Goal: Transaction & Acquisition: Subscribe to service/newsletter

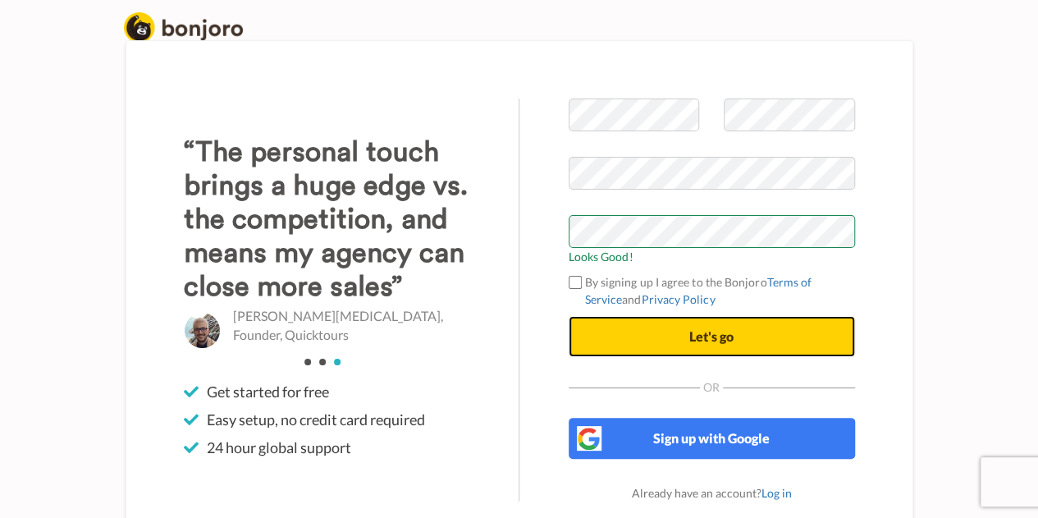
click at [678, 332] on button "Let's go" at bounding box center [712, 336] width 286 height 41
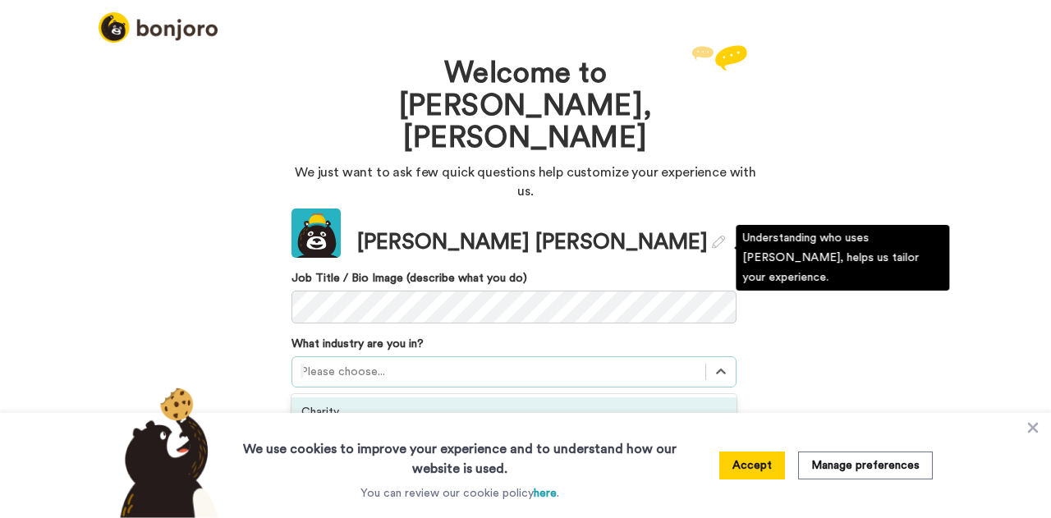
scroll to position [44, 0]
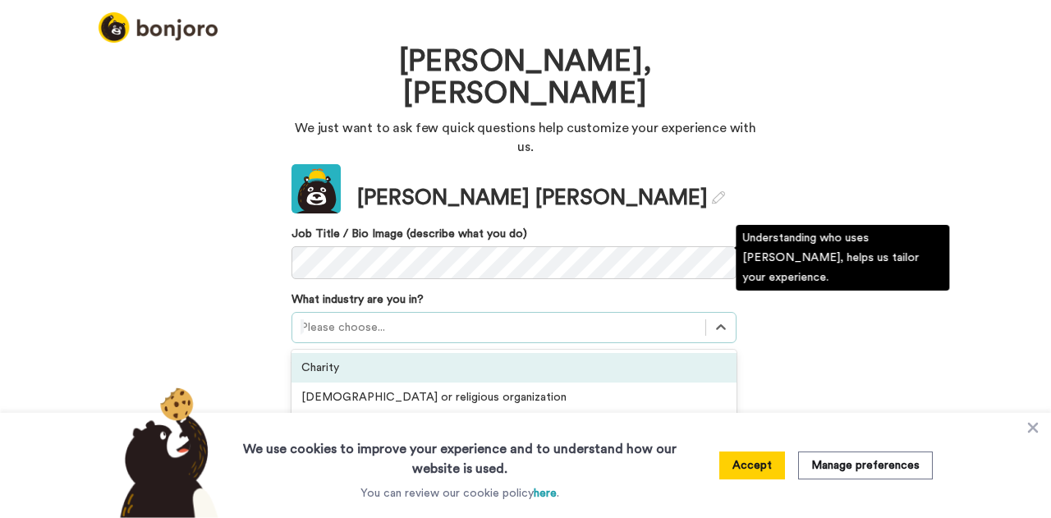
click at [396, 312] on div "option Charity focused, 1 of 21. 21 results available. Use Up and Down to choos…" at bounding box center [513, 327] width 445 height 31
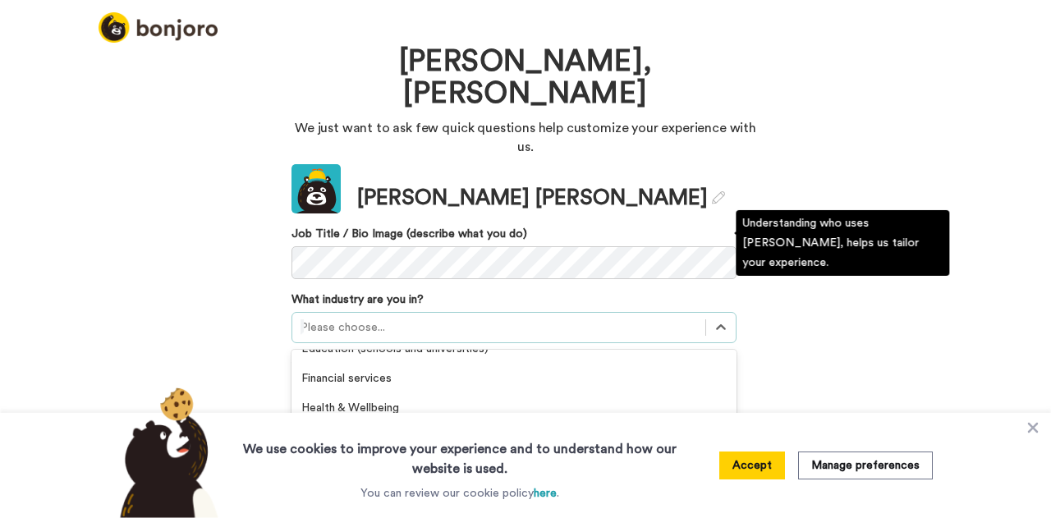
scroll to position [258, 0]
click at [369, 450] on div "Real Estate" at bounding box center [513, 465] width 445 height 30
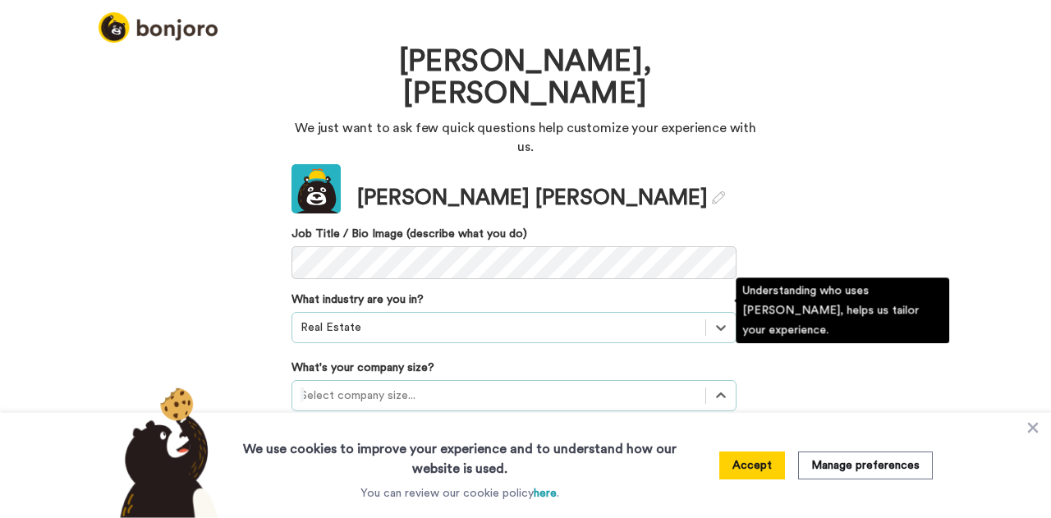
click at [438, 386] on div at bounding box center [498, 396] width 396 height 20
click at [402, 480] on div "51-200 employees" at bounding box center [513, 495] width 445 height 30
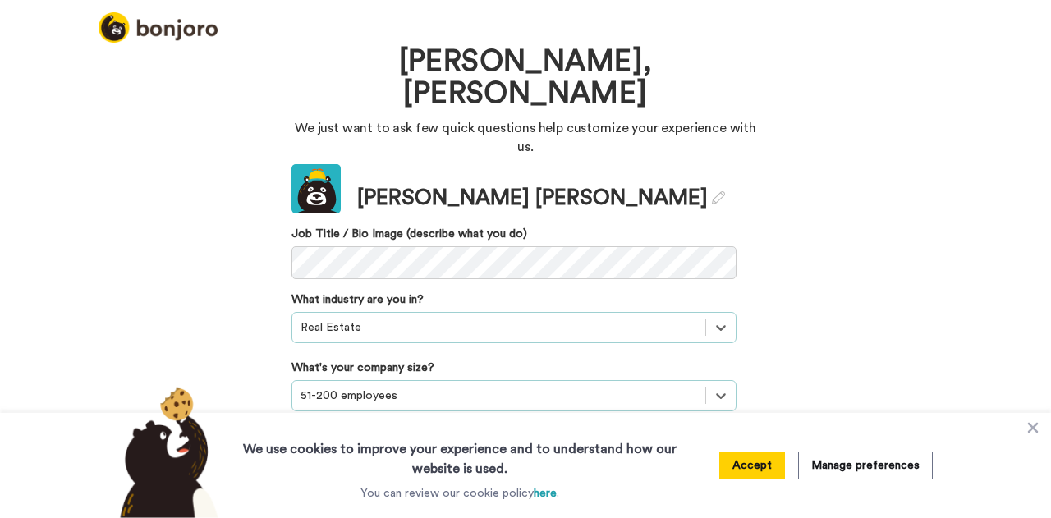
click at [410, 386] on div at bounding box center [498, 396] width 396 height 20
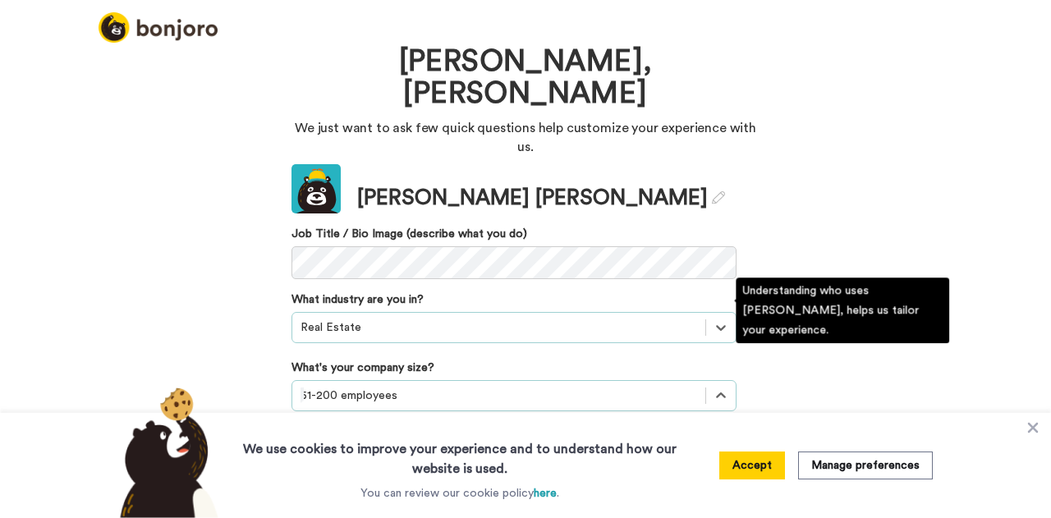
click at [366, 451] on div "11-50 employees" at bounding box center [513, 466] width 445 height 30
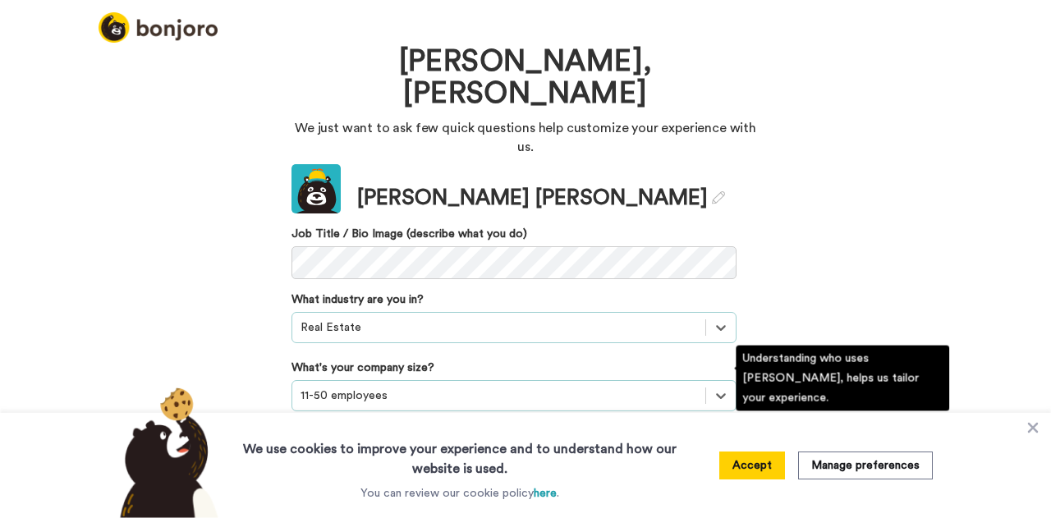
scroll to position [173, 0]
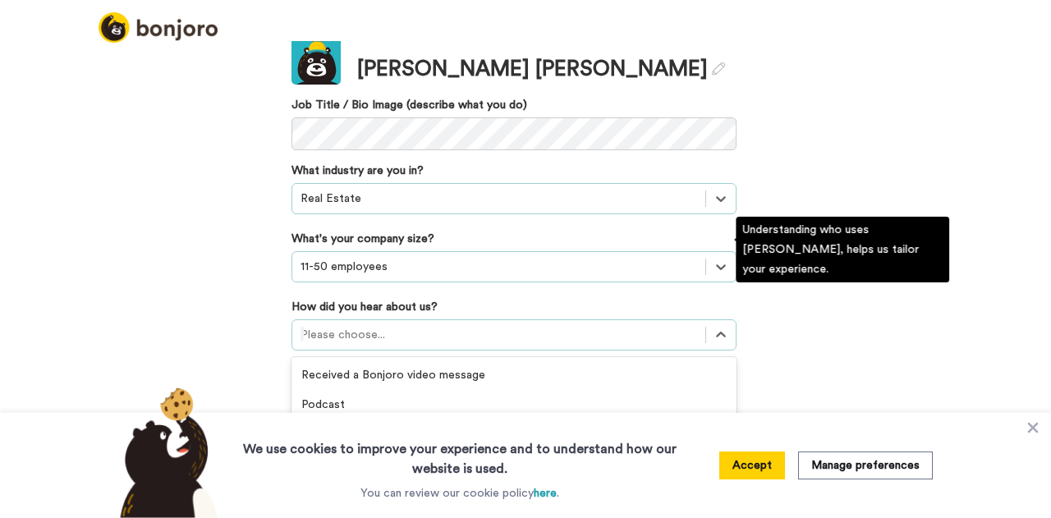
click at [375, 350] on div "option GIF Signature Maker focused, 4 of 20. 20 results available. Use Up and D…" at bounding box center [513, 334] width 445 height 31
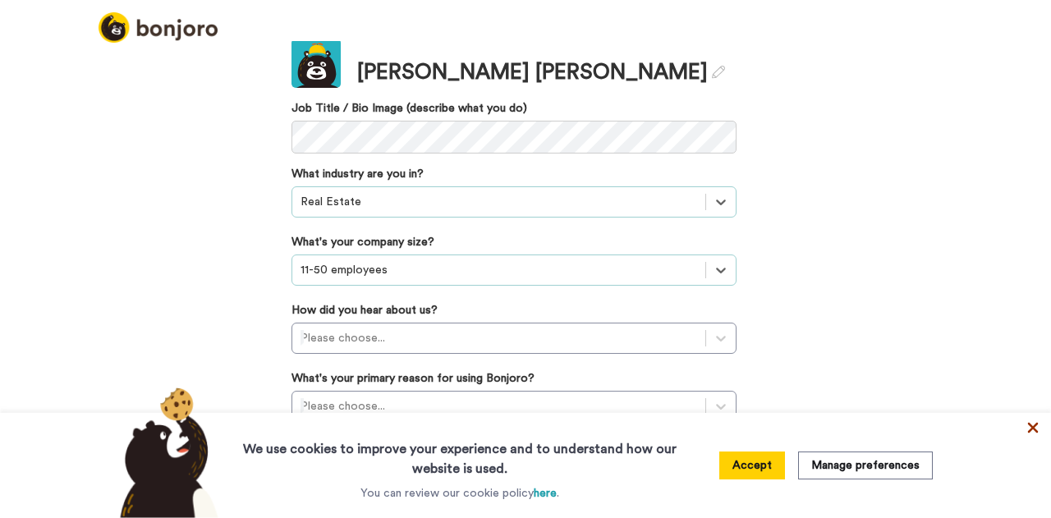
scroll to position [84, 0]
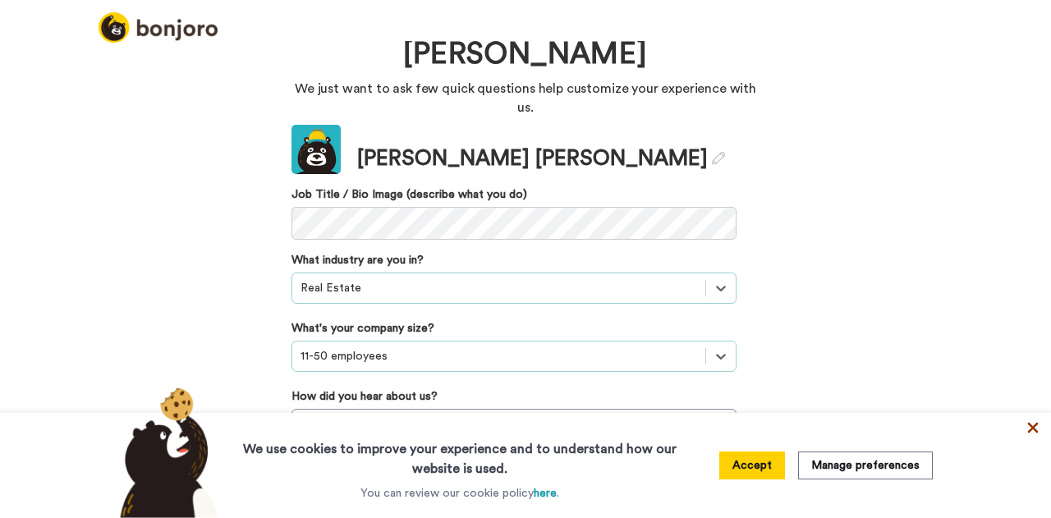
click at [1032, 429] on icon at bounding box center [1033, 428] width 11 height 11
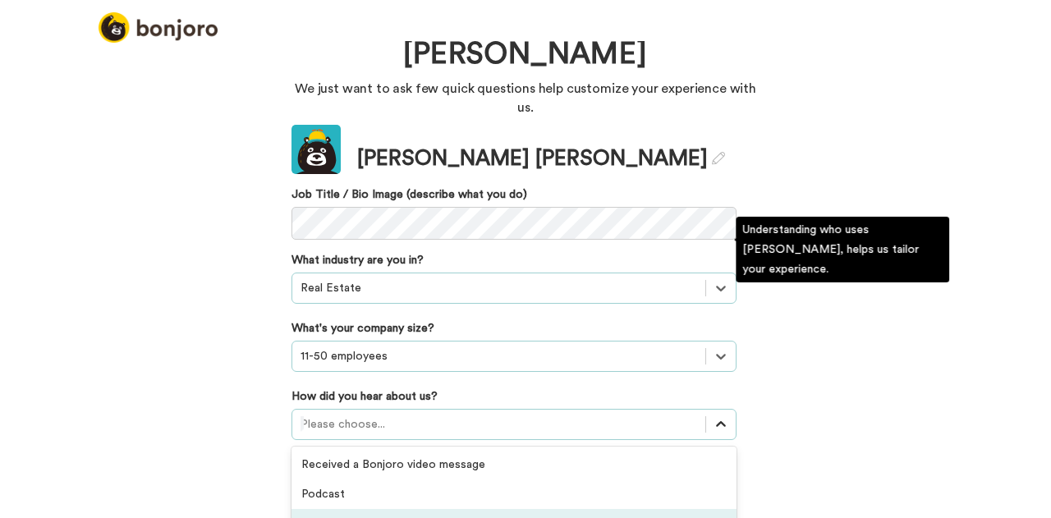
scroll to position [173, 0]
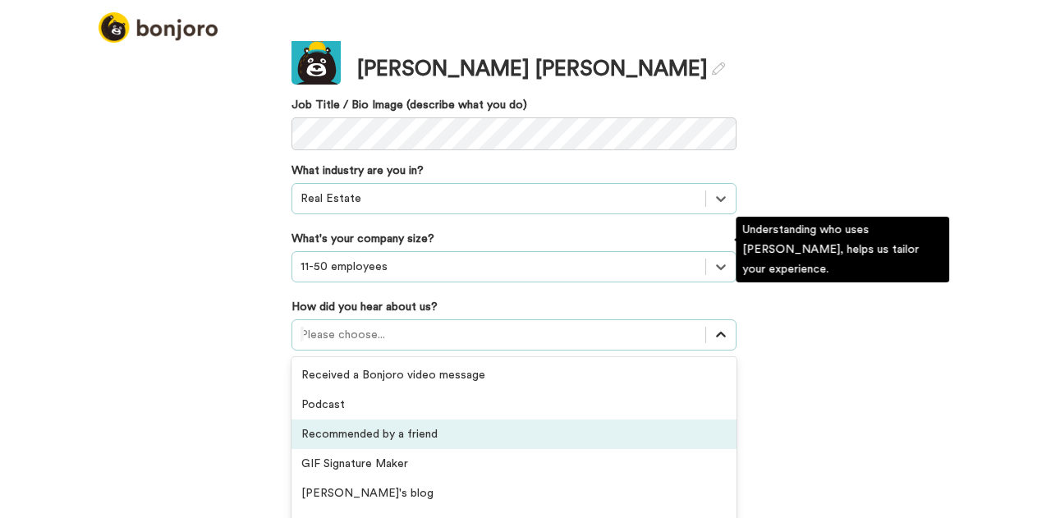
click at [716, 343] on div "option Recommended by a friend focused, 3 of 20. 20 results available. Use Up a…" at bounding box center [513, 334] width 445 height 31
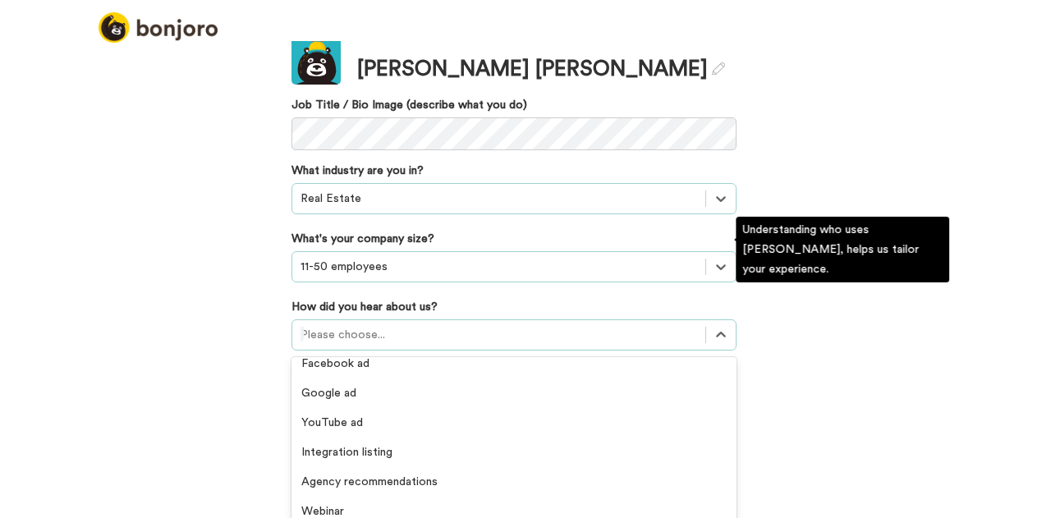
scroll to position [351, 0]
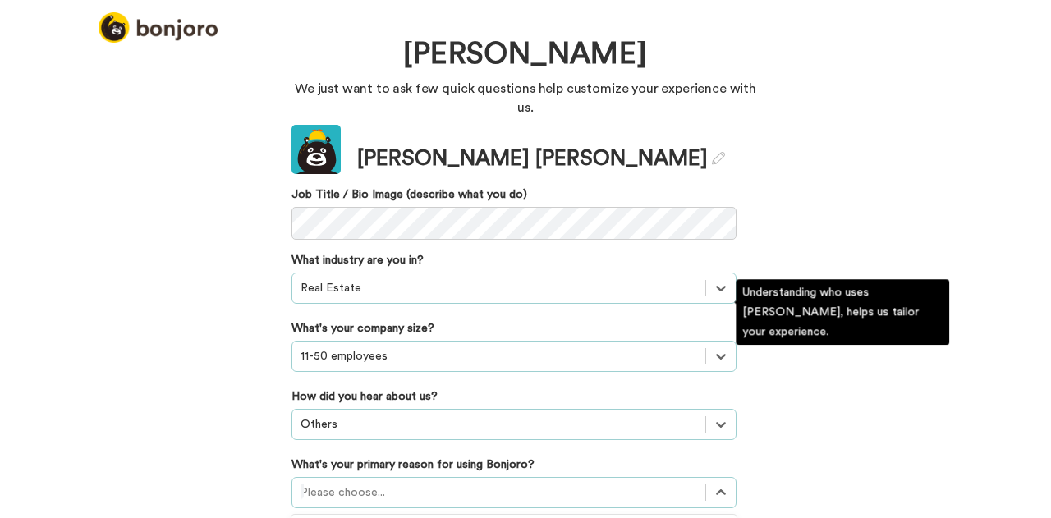
scroll to position [178, 0]
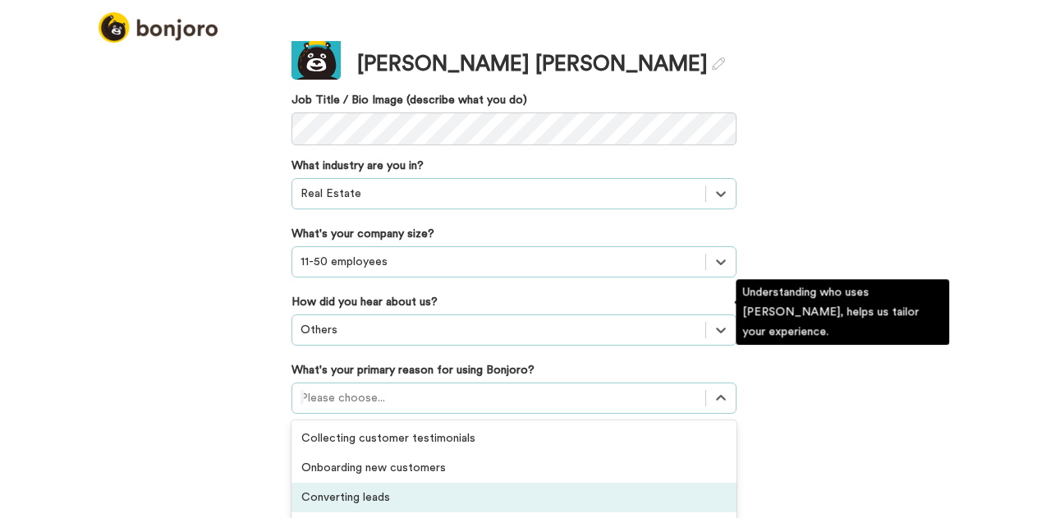
click at [657, 400] on div "option Converting leads focused, 3 of 6. 6 results available. Use Up and Down t…" at bounding box center [513, 398] width 445 height 31
click at [566, 483] on div "Converting leads" at bounding box center [513, 498] width 445 height 30
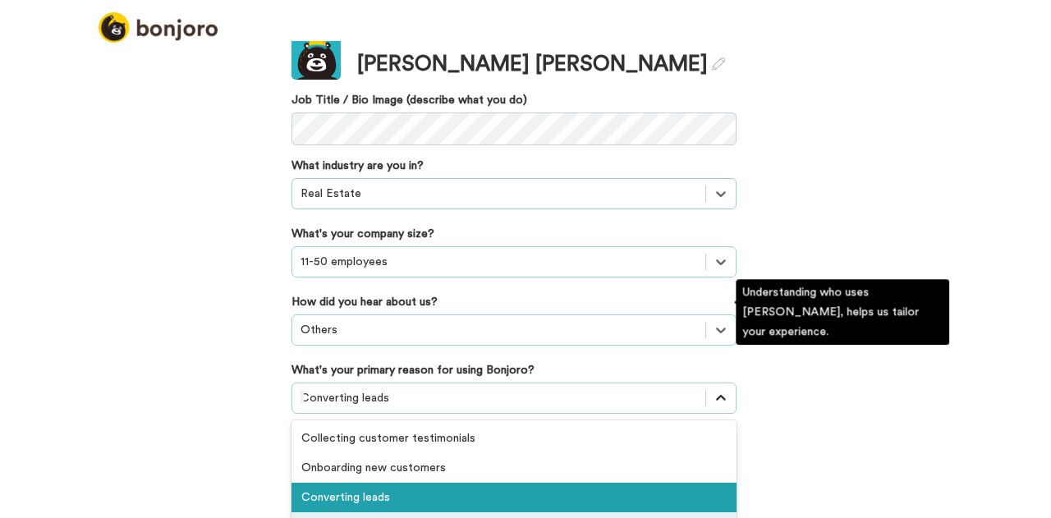
click at [711, 414] on div "option Converting leads, selected. option Thanking customers or donors focused,…" at bounding box center [513, 398] width 445 height 31
click at [577, 483] on div "Converting leads" at bounding box center [513, 498] width 445 height 30
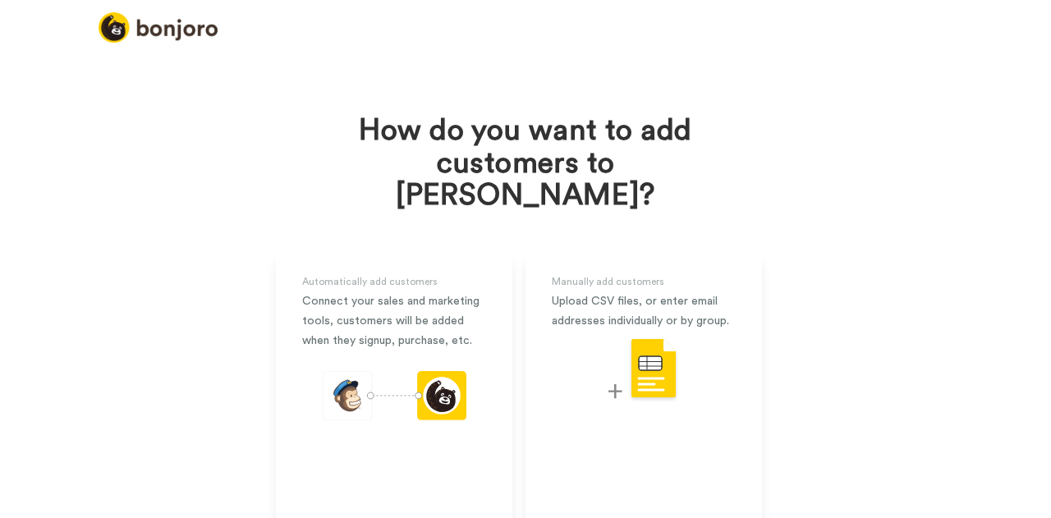
click at [895, 296] on div "How do you want to add customers to Bonjoro? Automatically add customers Connec…" at bounding box center [525, 279] width 1051 height 477
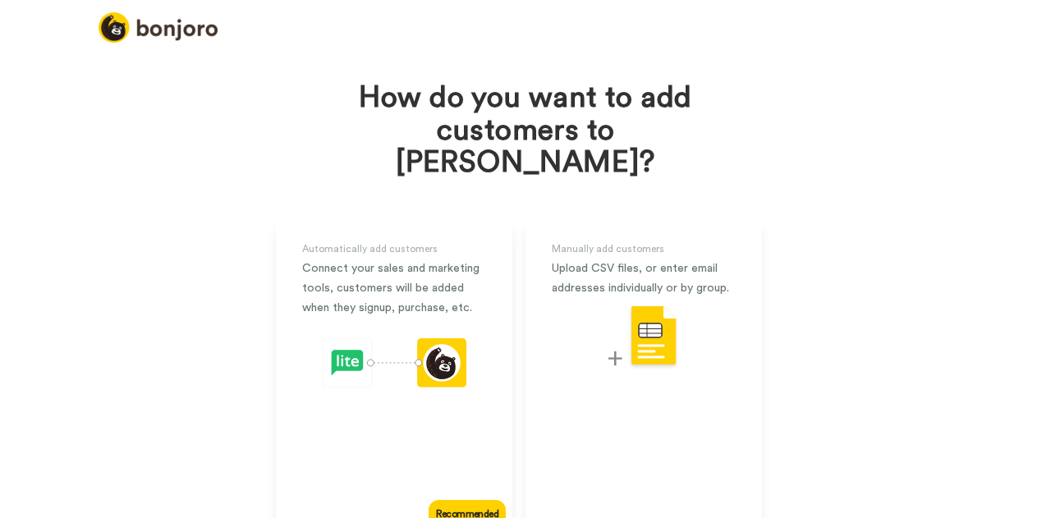
scroll to position [99, 0]
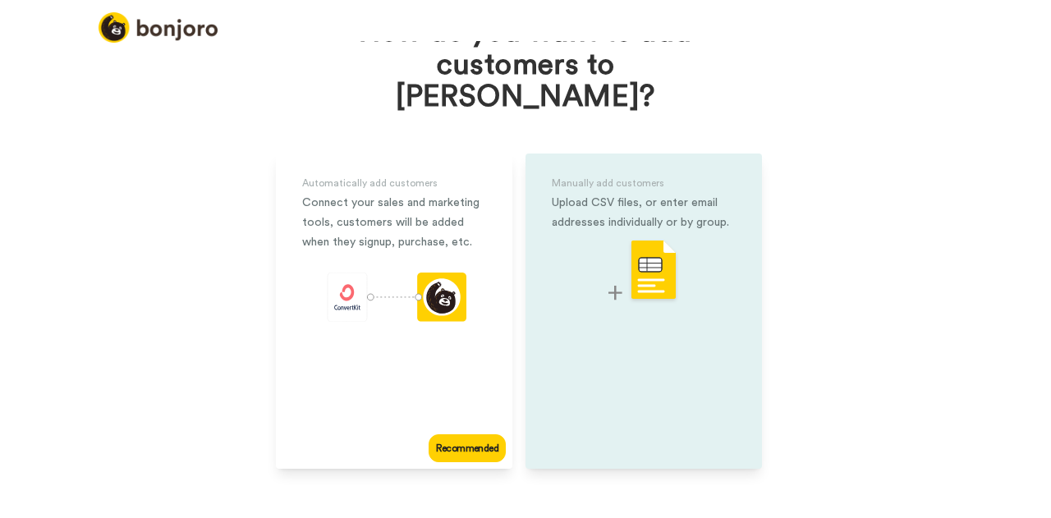
click at [618, 258] on img at bounding box center [643, 271] width 71 height 65
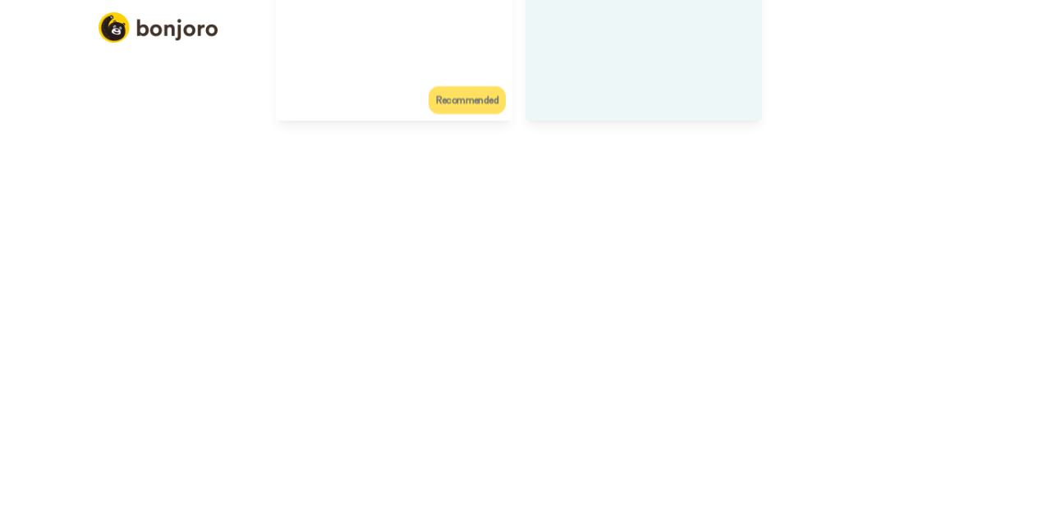
scroll to position [76, 0]
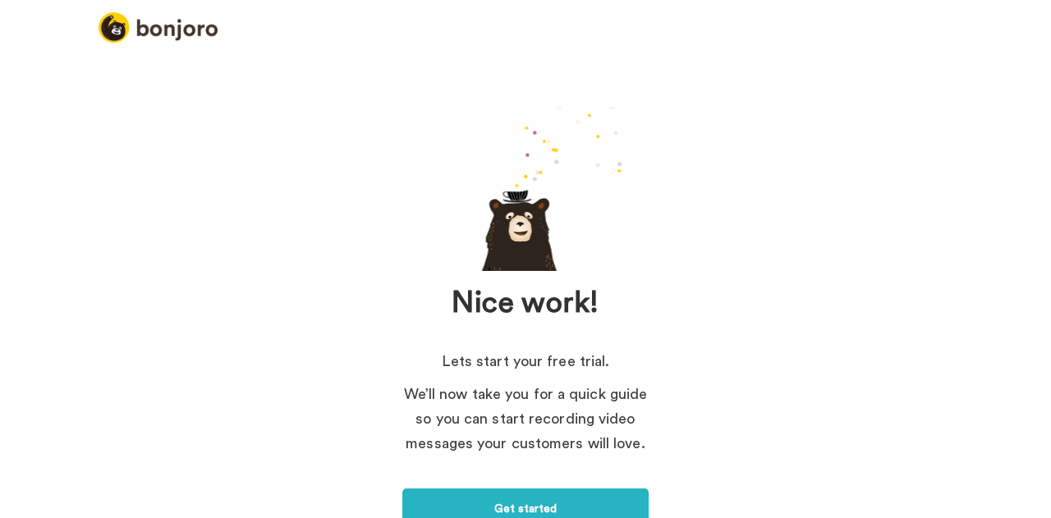
click at [750, 266] on div "Nice work! Lets start your free trial. We’ll now take you for a quick guide so …" at bounding box center [525, 332] width 1051 height 583
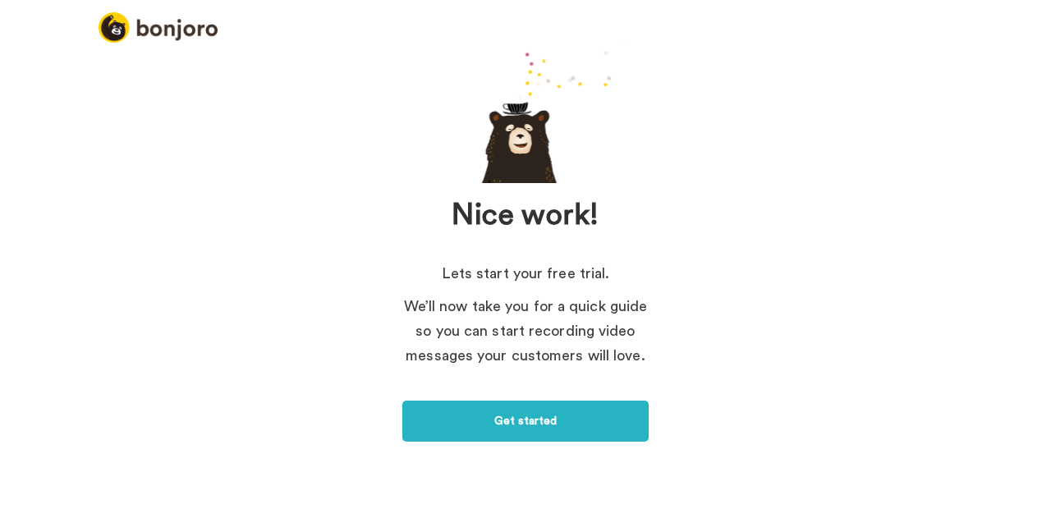
scroll to position [105, 0]
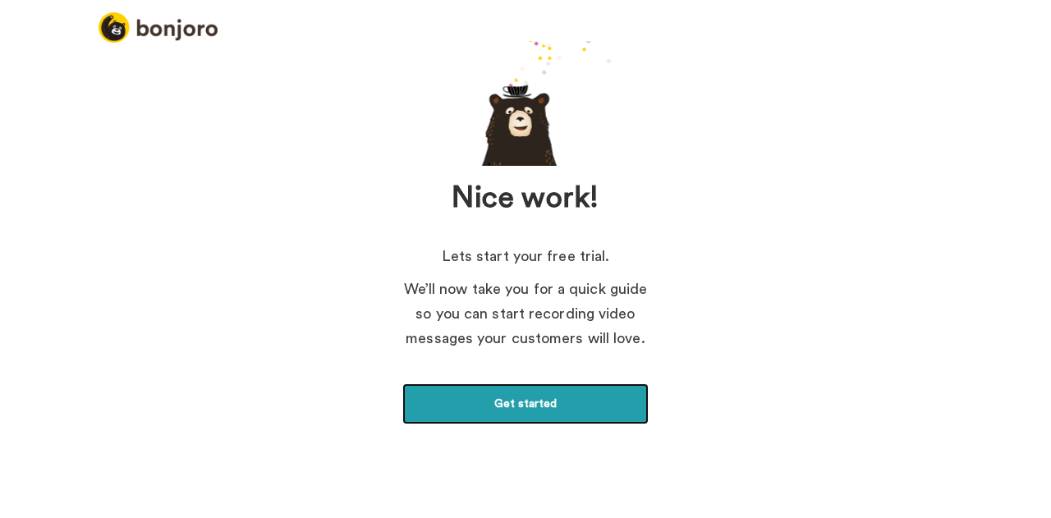
click at [543, 406] on link "Get started" at bounding box center [525, 403] width 246 height 41
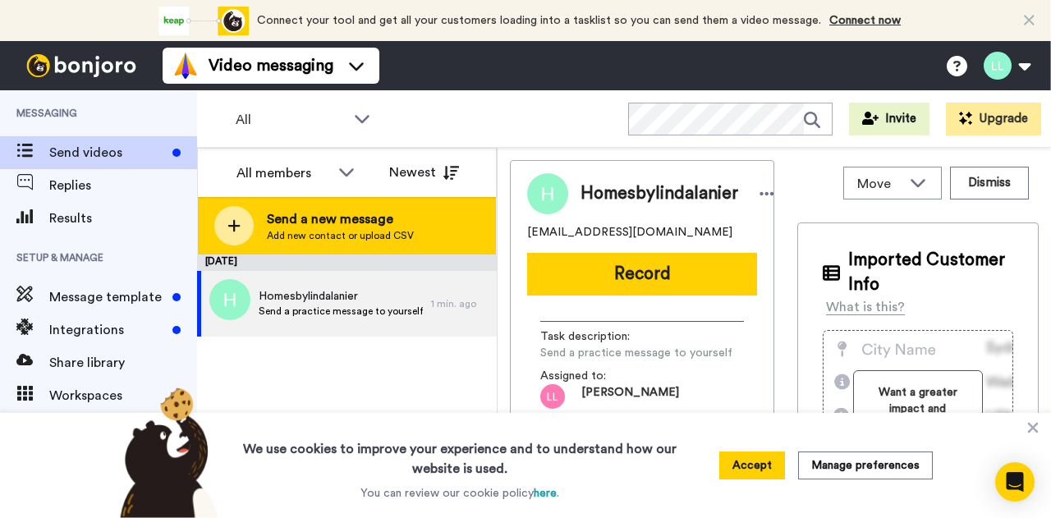
click at [323, 227] on span "Send a new message" at bounding box center [340, 219] width 147 height 20
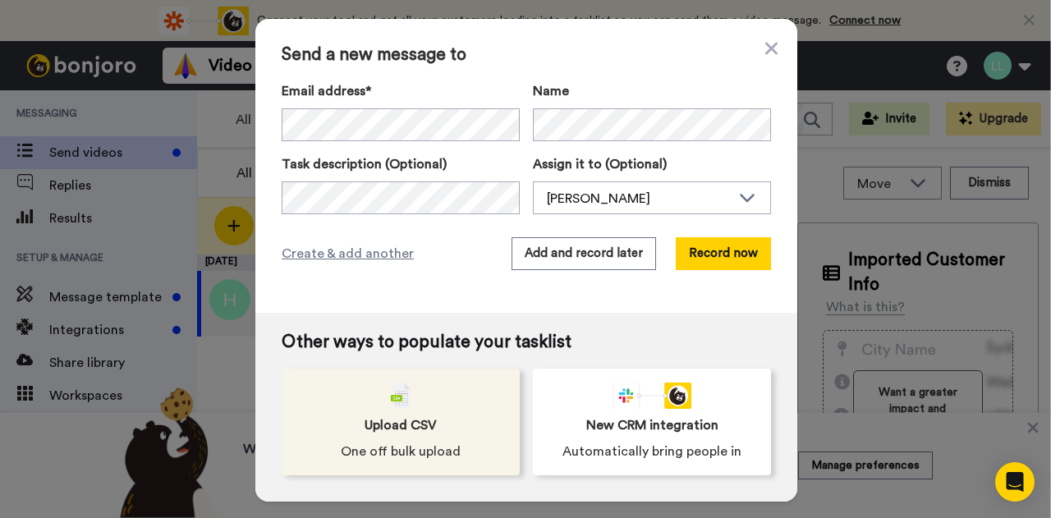
click at [419, 405] on div "Upload CSV One off bulk upload" at bounding box center [401, 422] width 238 height 107
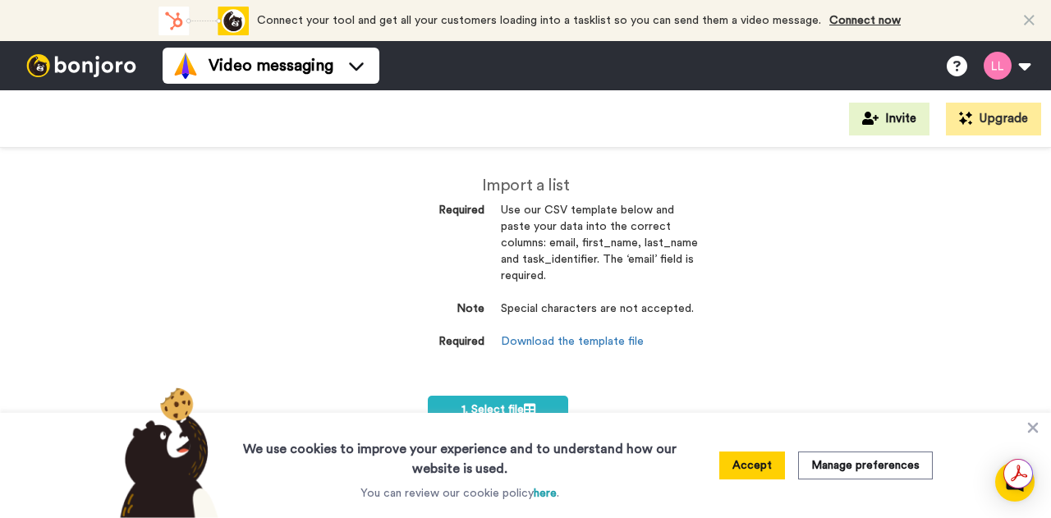
click at [846, 252] on div "Import a list Required Use our CSV template below and paste your data into the …" at bounding box center [525, 333] width 1051 height 370
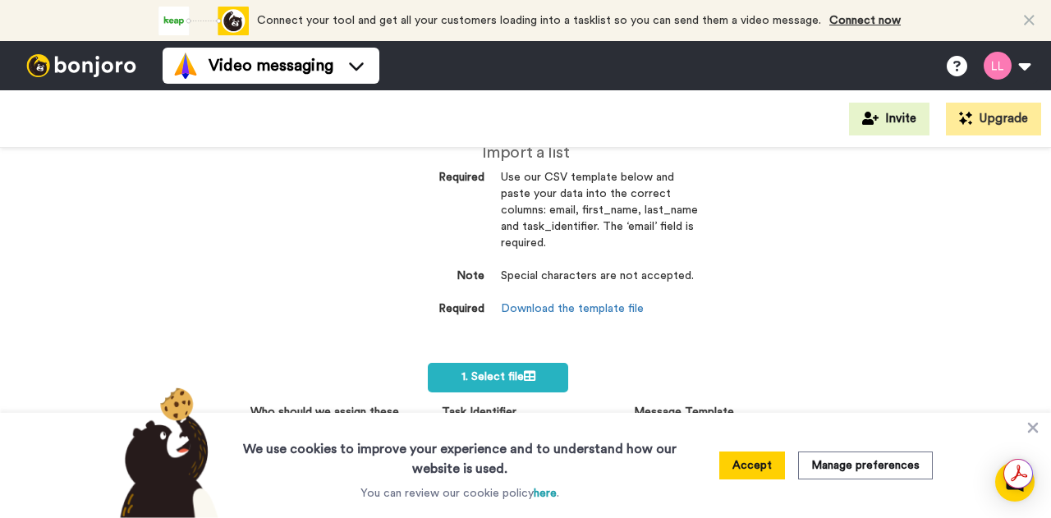
scroll to position [154, 0]
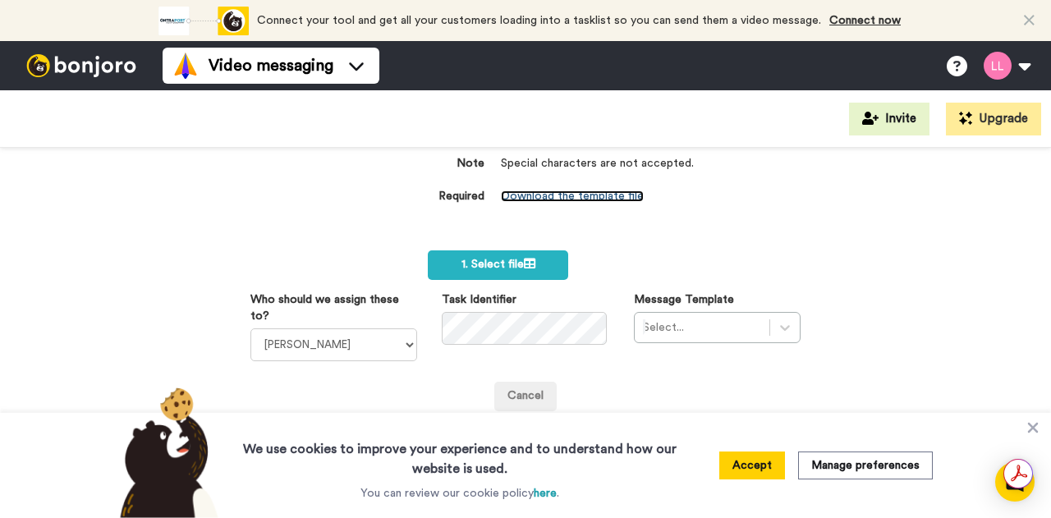
click at [608, 190] on link "Download the template file" at bounding box center [572, 195] width 143 height 11
click at [582, 190] on link "Download the template file" at bounding box center [572, 195] width 143 height 11
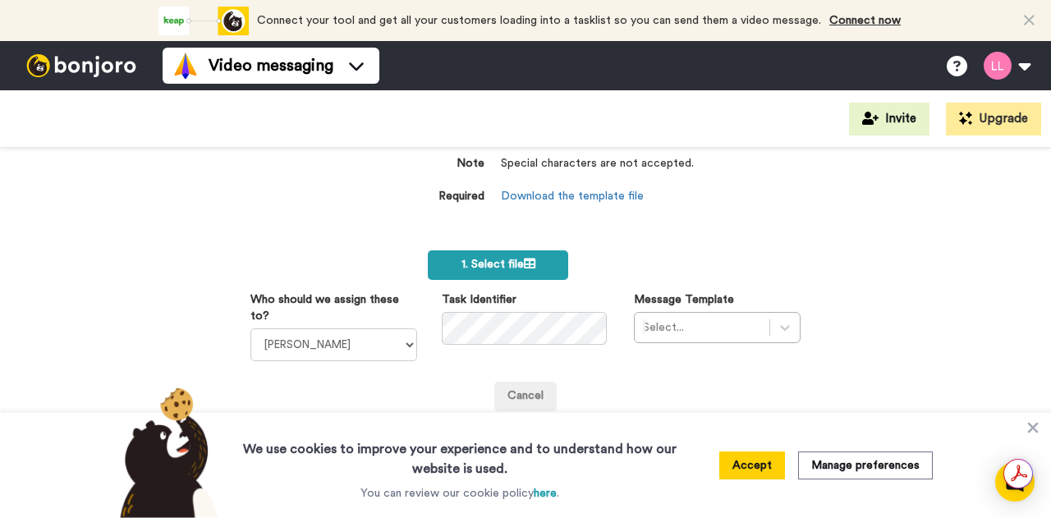
click at [509, 259] on span "1. Select file" at bounding box center [498, 264] width 74 height 11
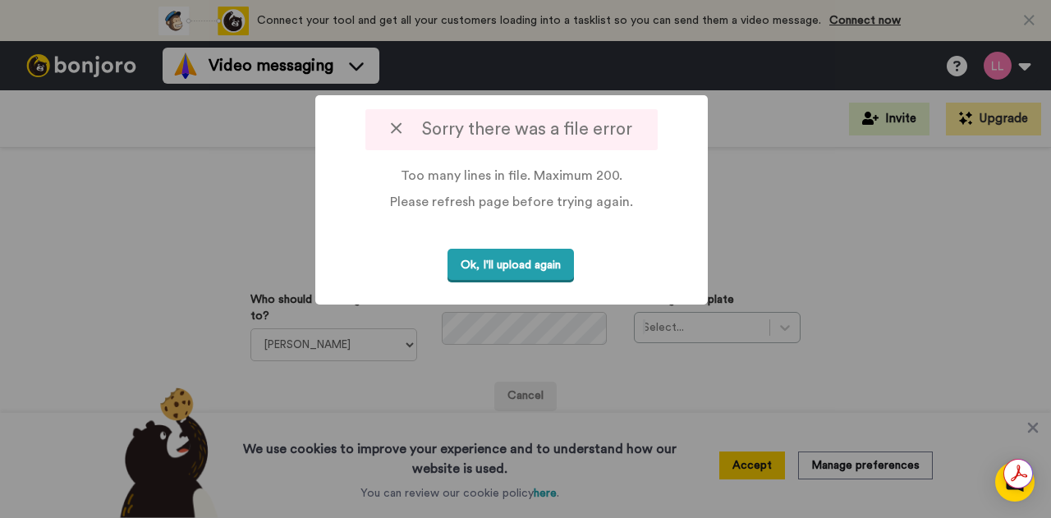
click at [511, 267] on button "Ok, I'll upload again" at bounding box center [510, 266] width 126 height 34
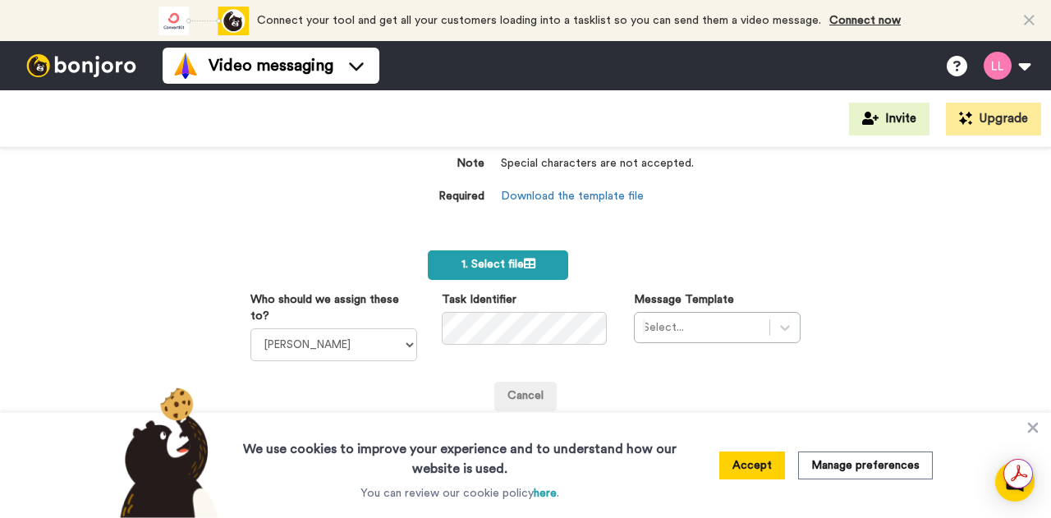
click at [498, 259] on span "1. Select file" at bounding box center [498, 264] width 74 height 11
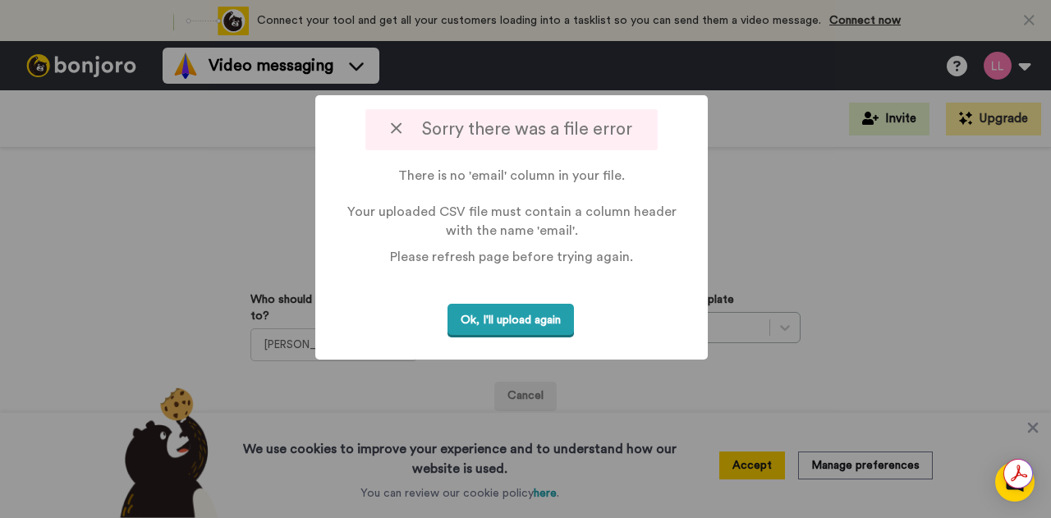
click at [504, 319] on button "Ok, I'll upload again" at bounding box center [510, 321] width 126 height 34
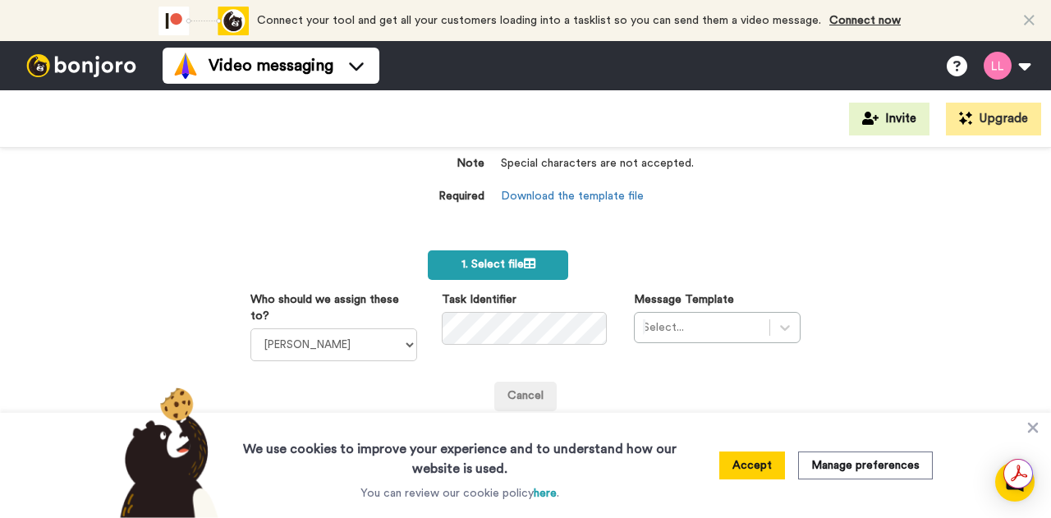
click at [461, 259] on span "1. Select file" at bounding box center [498, 264] width 74 height 11
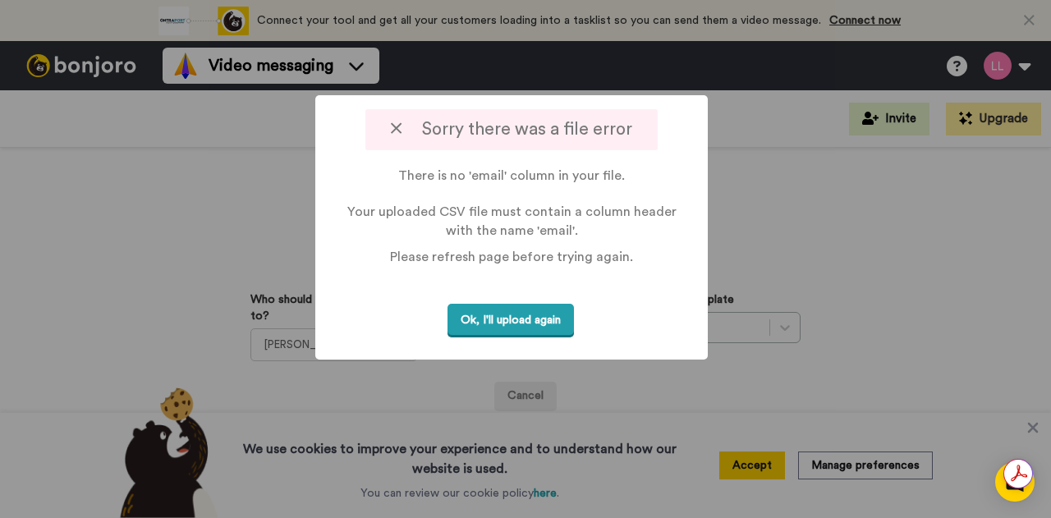
click at [529, 317] on button "Ok, I'll upload again" at bounding box center [510, 321] width 126 height 34
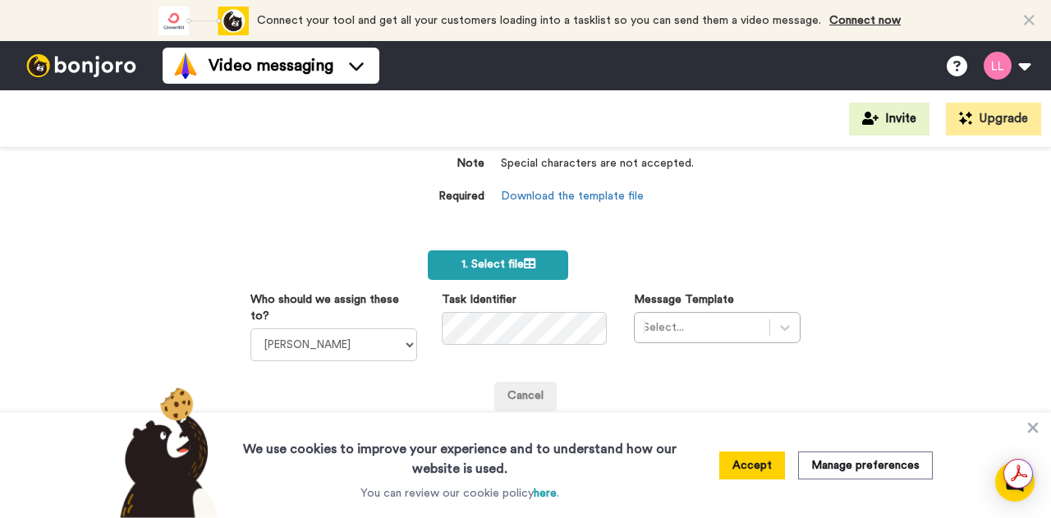
click at [483, 259] on span "1. Select file" at bounding box center [498, 264] width 74 height 11
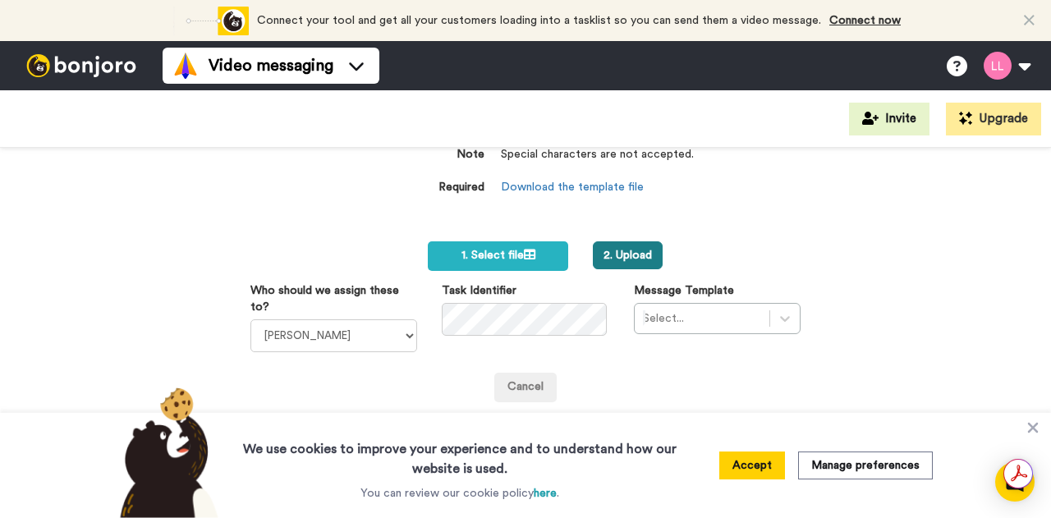
click at [622, 250] on button "2. Upload" at bounding box center [628, 255] width 70 height 28
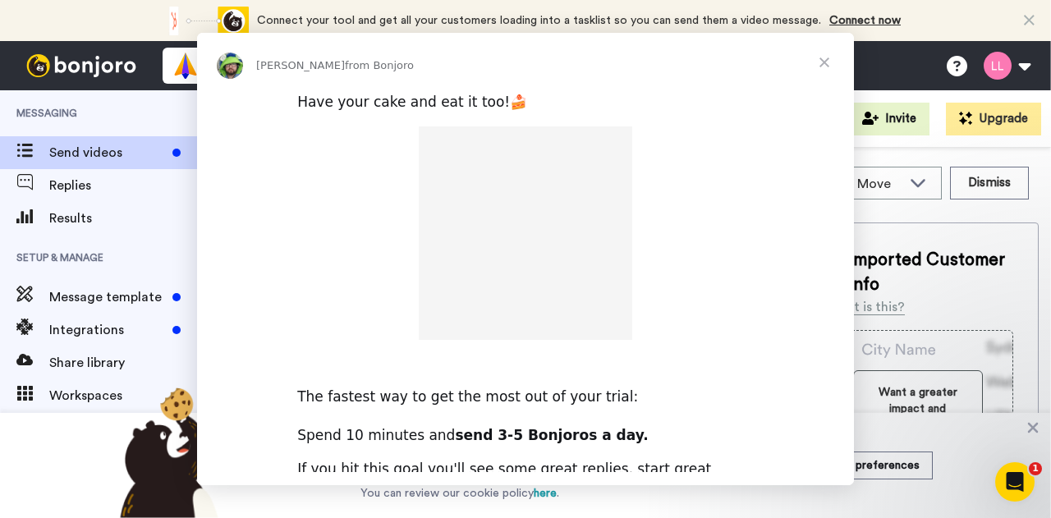
click at [345, 228] on div "Intercom messenger" at bounding box center [525, 232] width 657 height 213
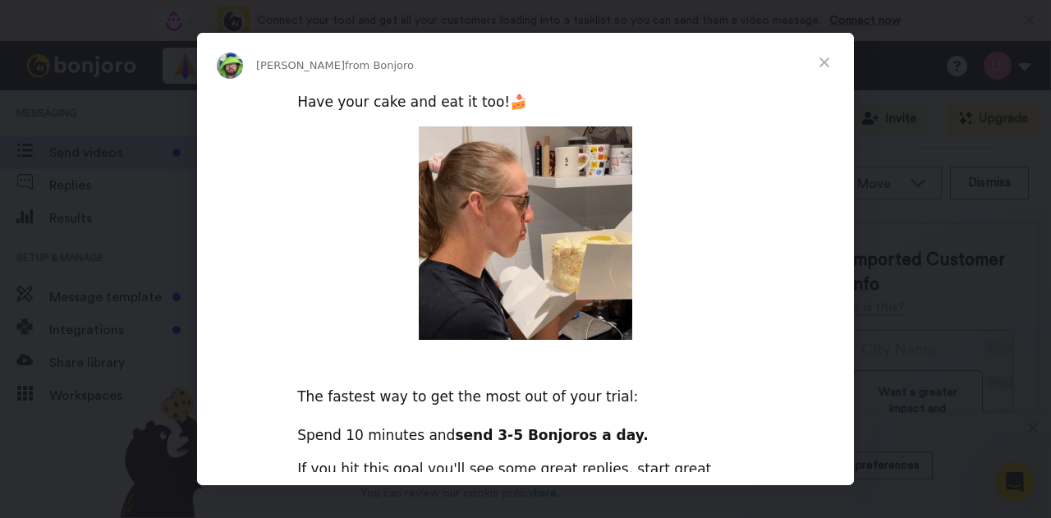
click at [823, 57] on span "Close" at bounding box center [824, 62] width 59 height 59
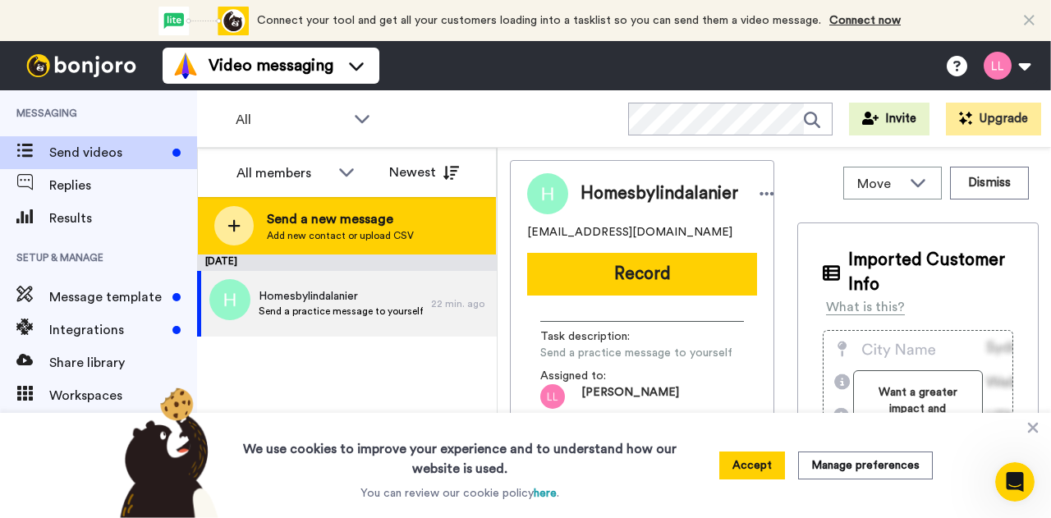
click at [328, 234] on span "Add new contact or upload CSV" at bounding box center [340, 235] width 147 height 13
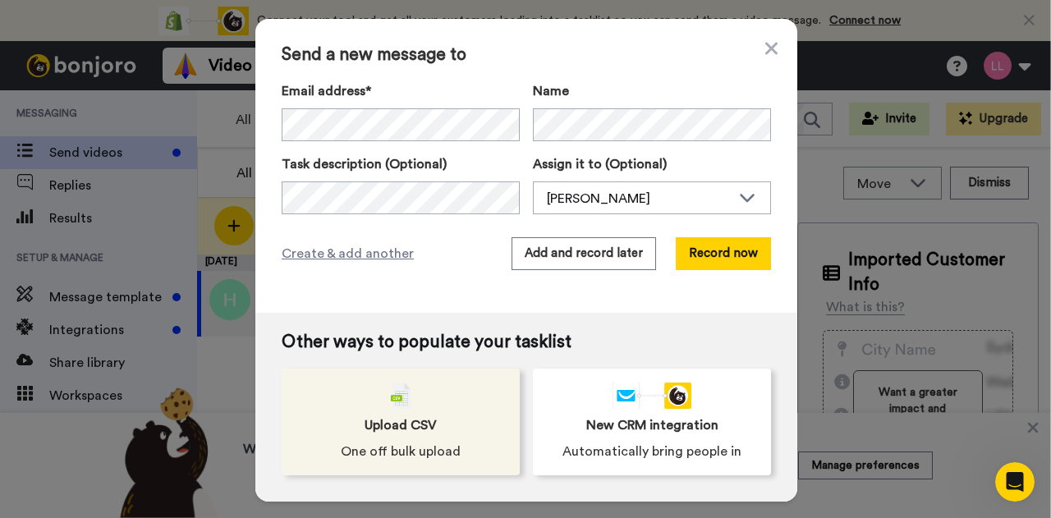
click at [436, 414] on div "Upload CSV One off bulk upload" at bounding box center [401, 422] width 238 height 107
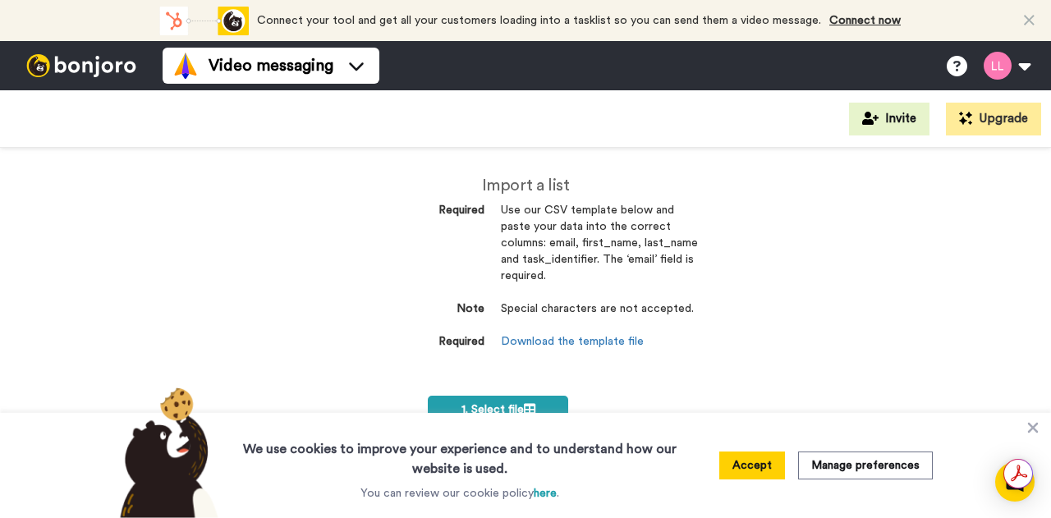
click at [488, 400] on label "1. Select file" at bounding box center [498, 411] width 140 height 30
click at [639, 401] on button "2. Upload" at bounding box center [628, 410] width 70 height 28
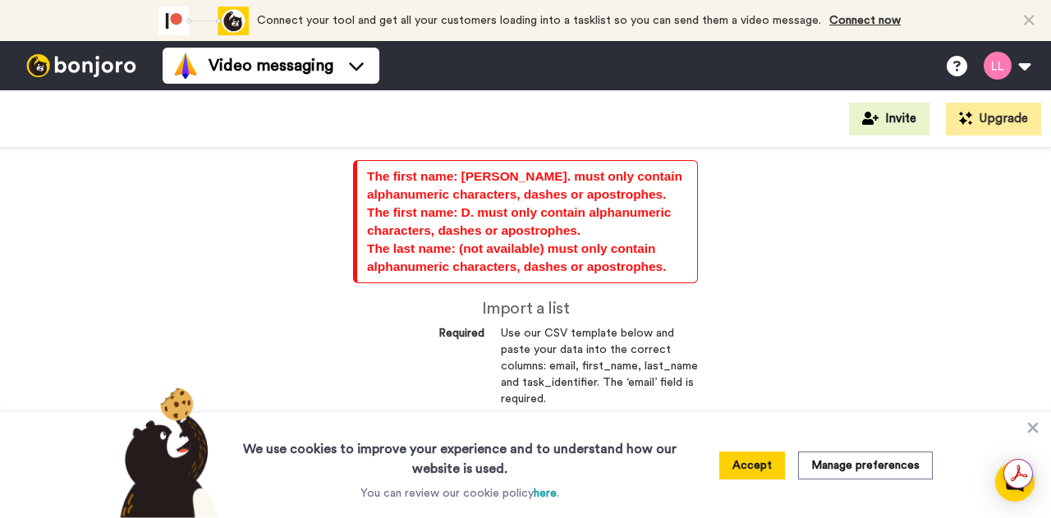
click at [827, 268] on div "The first name: Maximiliano. must only contain alphanumeric characters, dashes …" at bounding box center [525, 333] width 1051 height 370
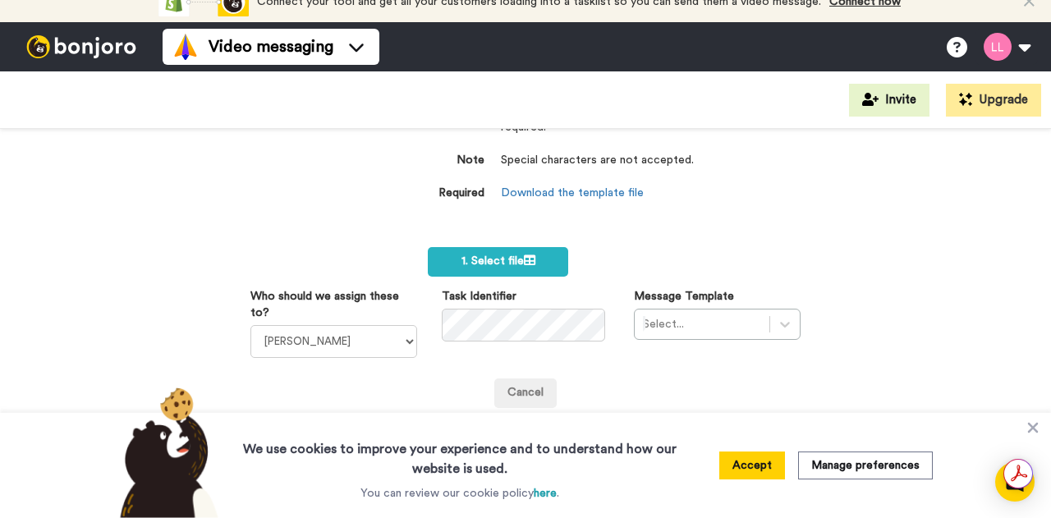
scroll to position [277, 0]
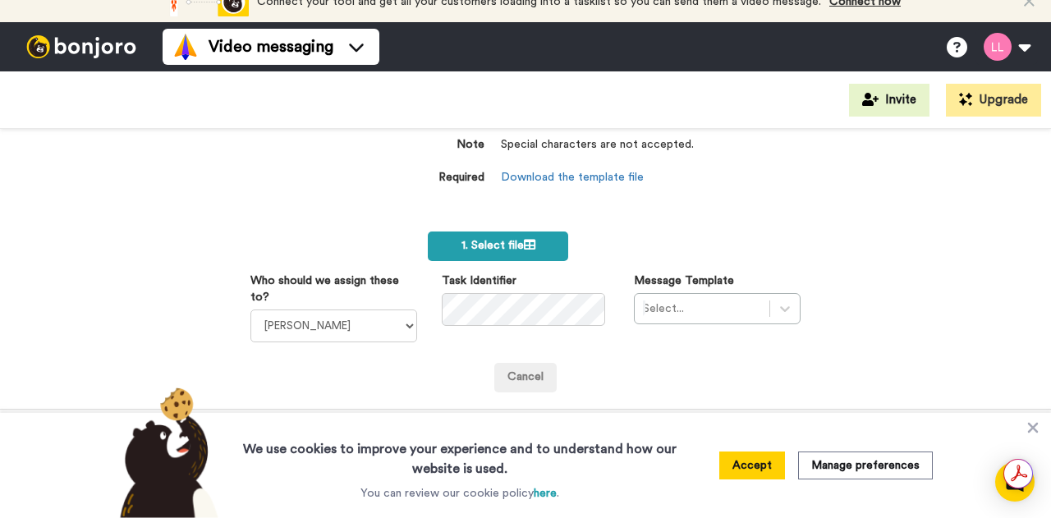
click at [483, 240] on span "1. Select file" at bounding box center [498, 245] width 74 height 11
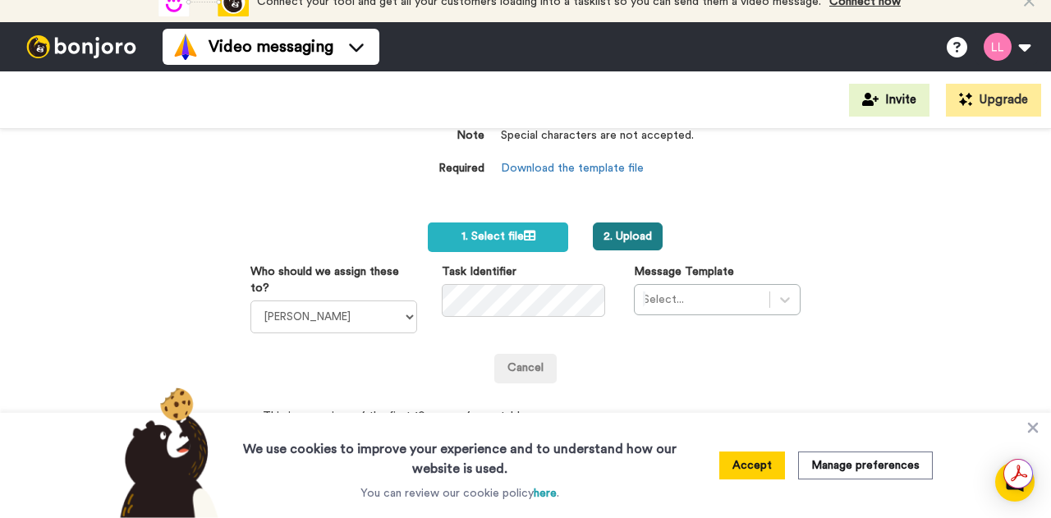
click at [615, 222] on button "2. Upload" at bounding box center [628, 236] width 70 height 28
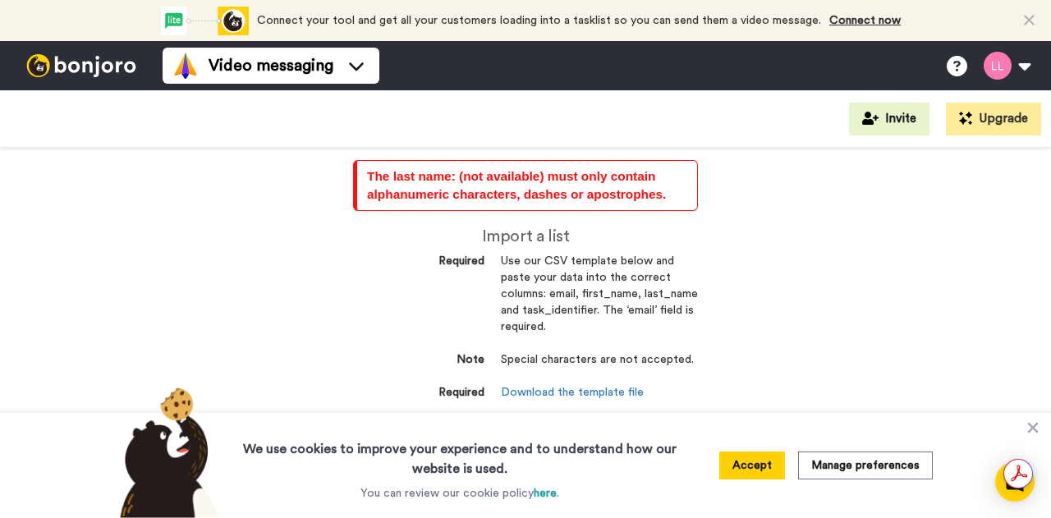
click at [782, 306] on div "The last name: (not available) must only contain alphanumeric characters, dashe…" at bounding box center [525, 333] width 1051 height 370
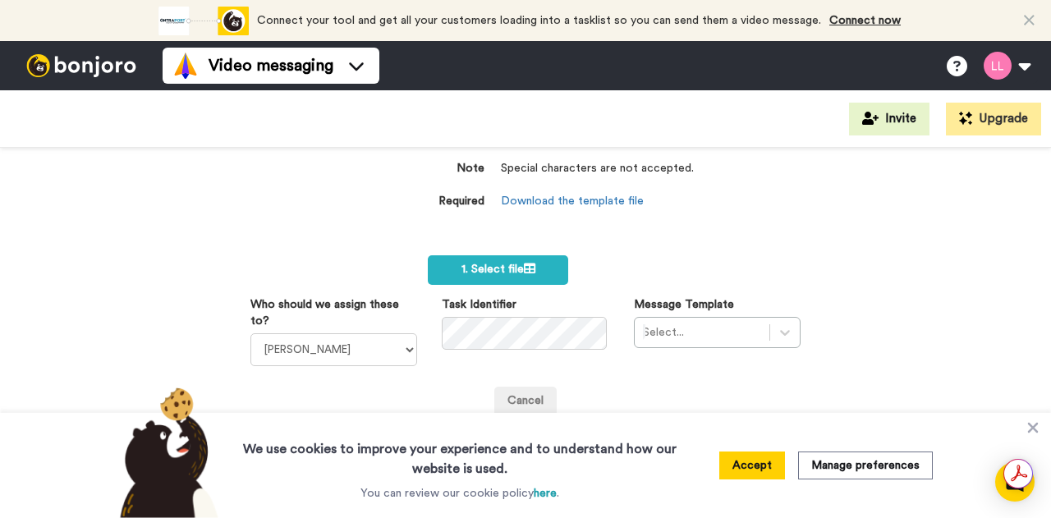
scroll to position [205, 0]
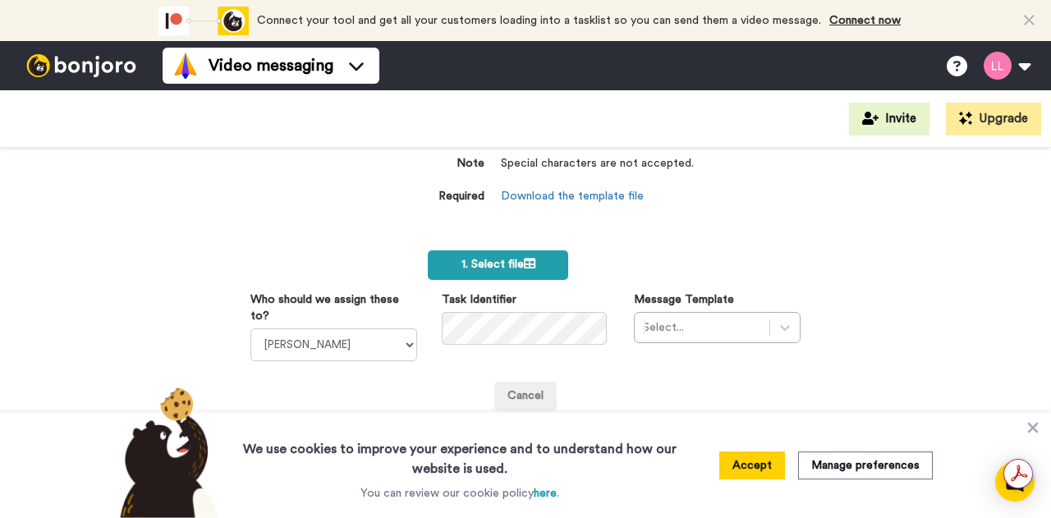
click at [473, 259] on span "1. Select file" at bounding box center [498, 264] width 74 height 11
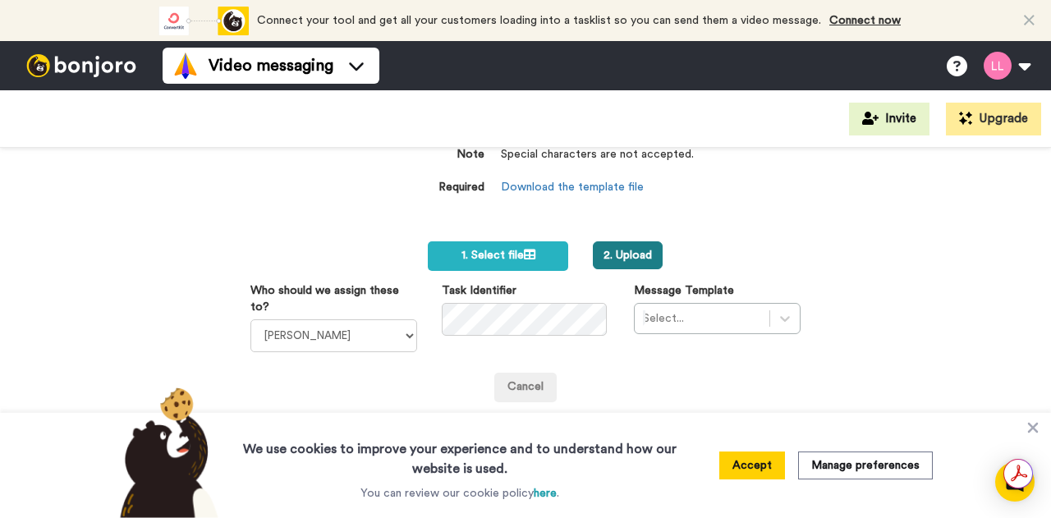
click at [613, 259] on button "2. Upload" at bounding box center [628, 255] width 70 height 28
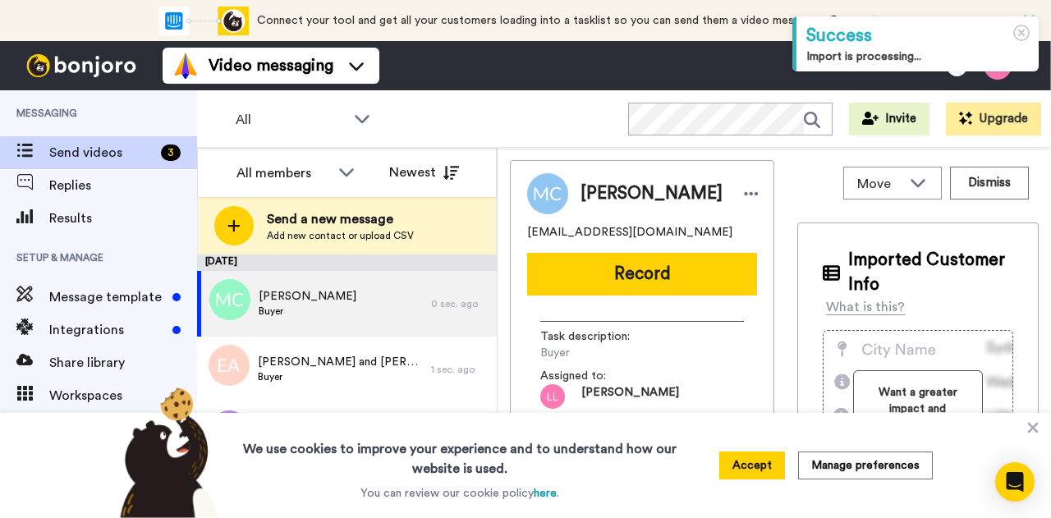
click at [469, 121] on div "All WORKSPACES View all All Default Task List + Add a new workspace Invite Upgr…" at bounding box center [624, 118] width 854 height 57
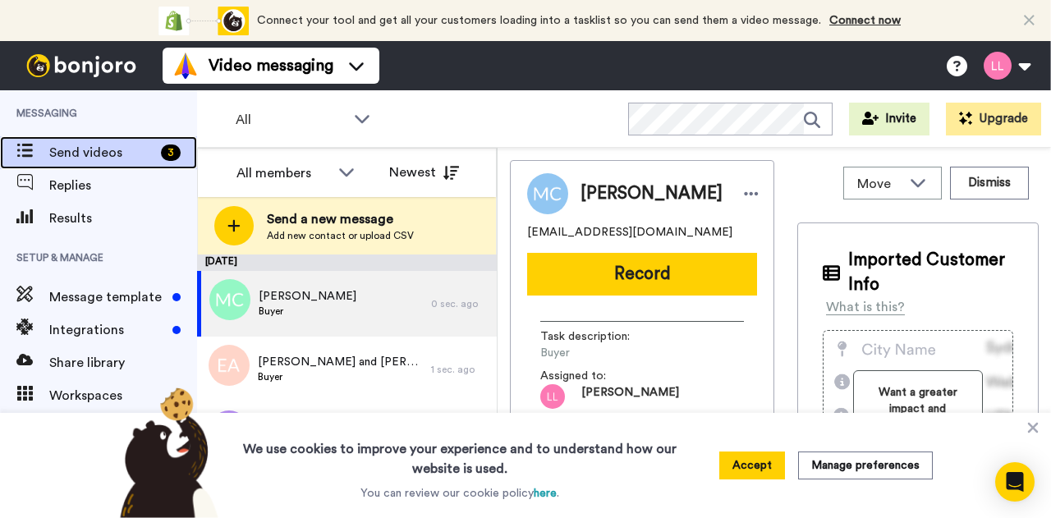
click at [122, 148] on span "Send videos" at bounding box center [101, 153] width 105 height 20
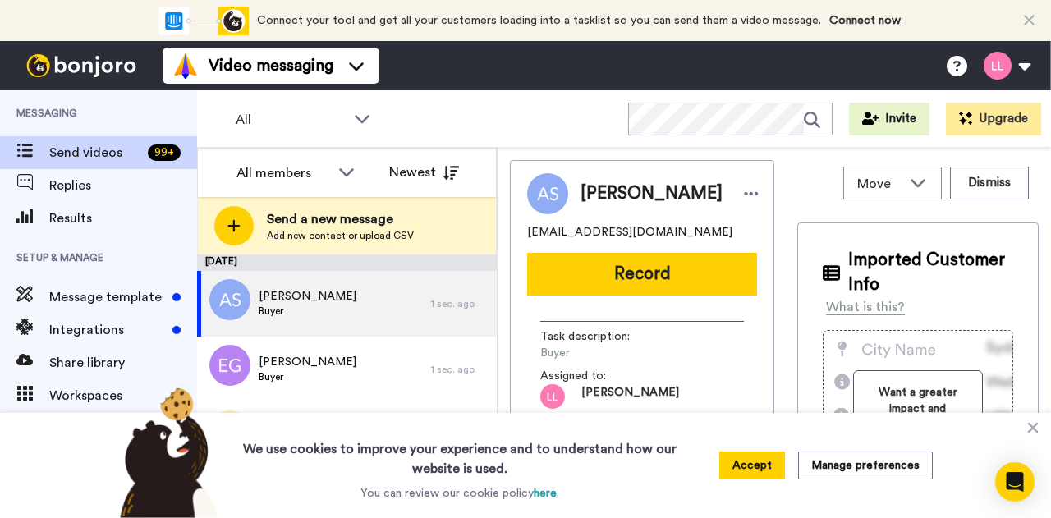
click at [532, 103] on div "All WORKSPACES View all All Default Task List + Add a new workspace Invite Upgr…" at bounding box center [624, 118] width 854 height 57
click at [535, 111] on div "All WORKSPACES View all All Default Task List + Add a new workspace Invite Upgr…" at bounding box center [624, 118] width 854 height 57
click at [758, 465] on button "Accept" at bounding box center [752, 465] width 66 height 28
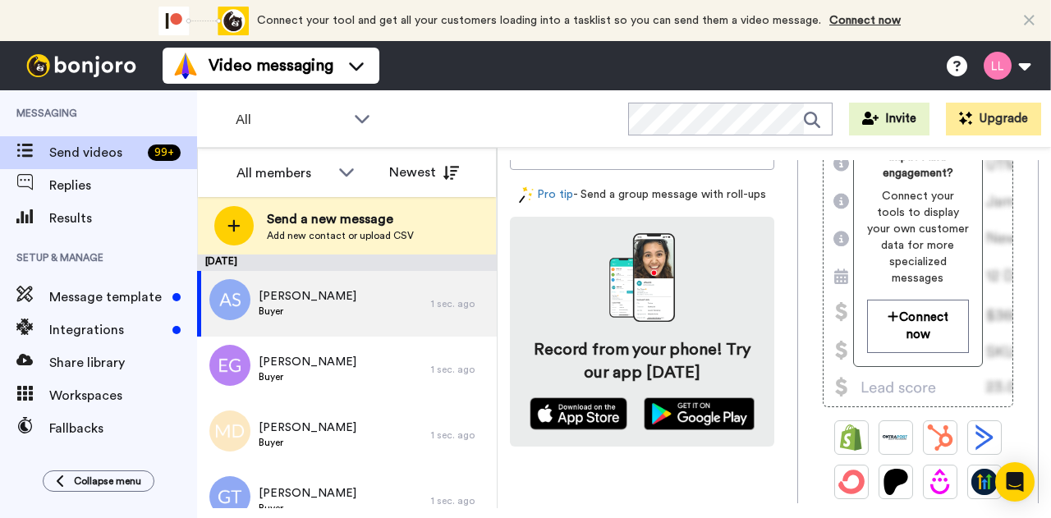
scroll to position [256, 0]
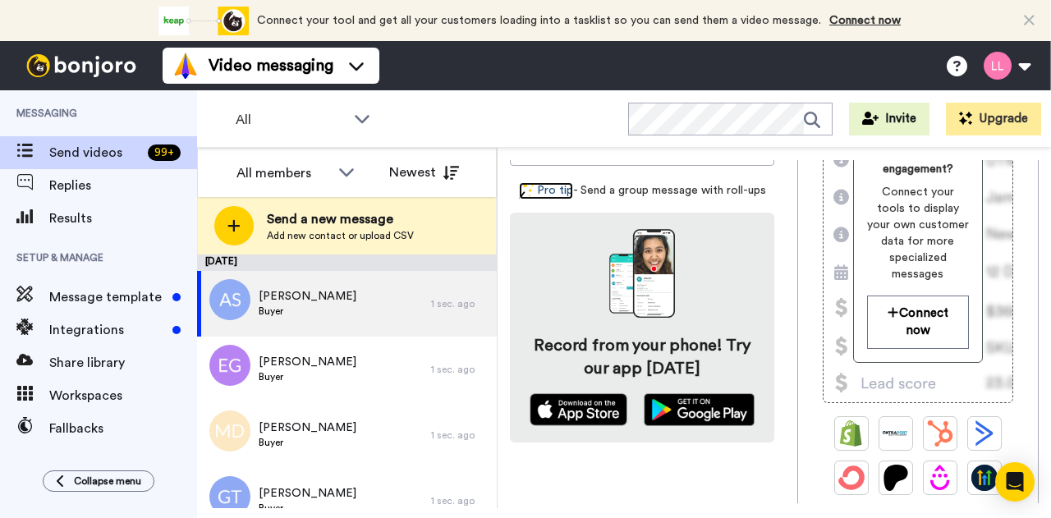
click at [551, 196] on link "Pro tip" at bounding box center [546, 190] width 54 height 17
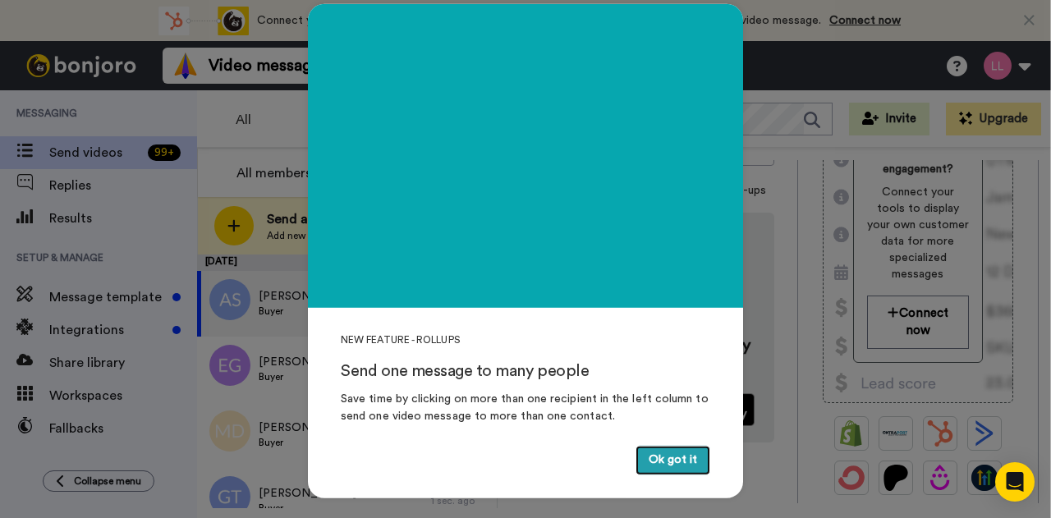
click at [658, 461] on button "Ok got it" at bounding box center [672, 461] width 75 height 30
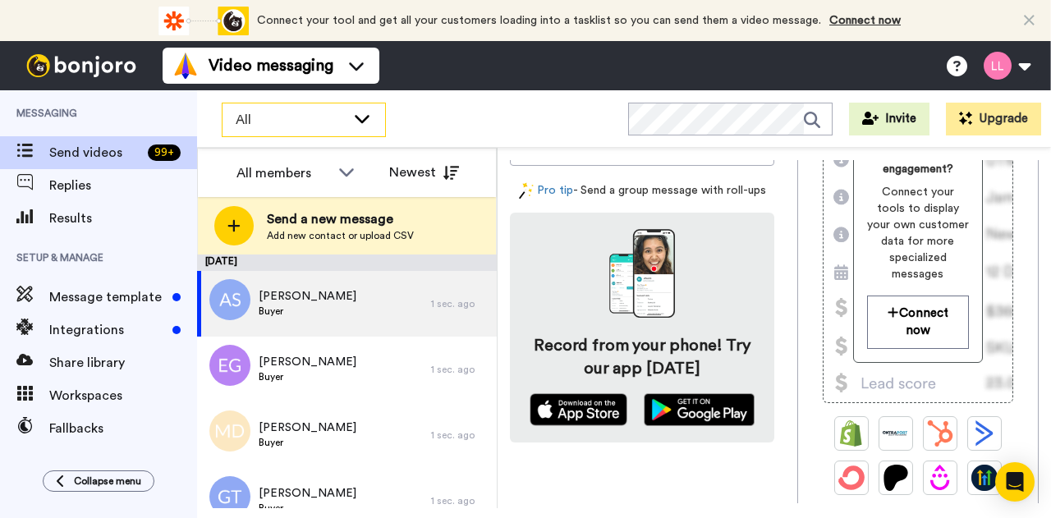
click at [369, 117] on icon at bounding box center [362, 118] width 20 height 16
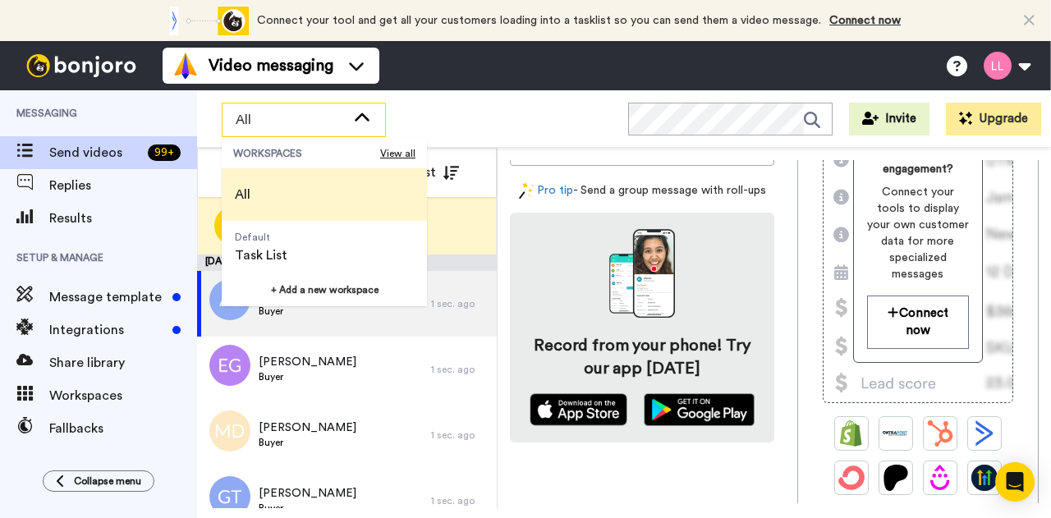
click at [369, 117] on icon at bounding box center [362, 118] width 20 height 16
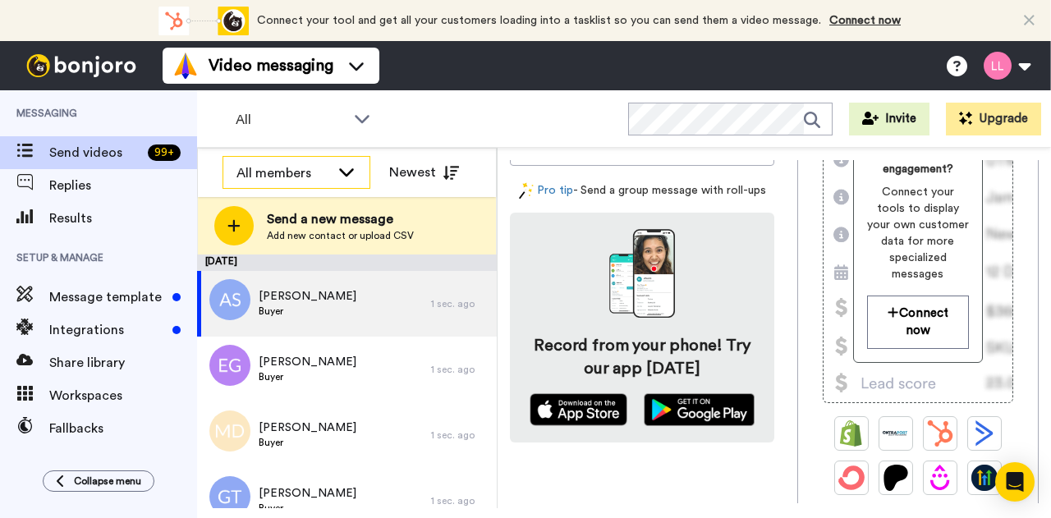
click at [348, 172] on icon at bounding box center [347, 171] width 20 height 16
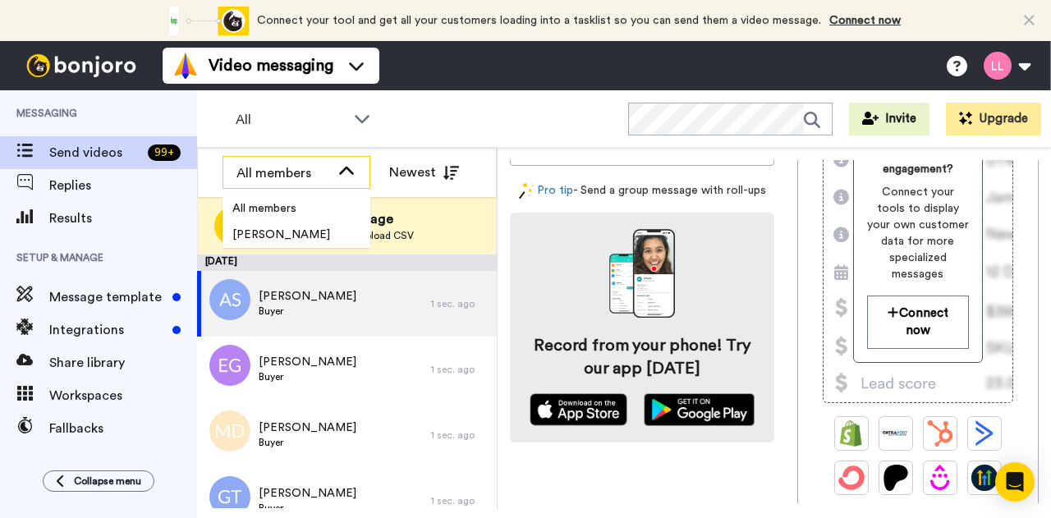
click at [348, 172] on icon at bounding box center [347, 171] width 20 height 16
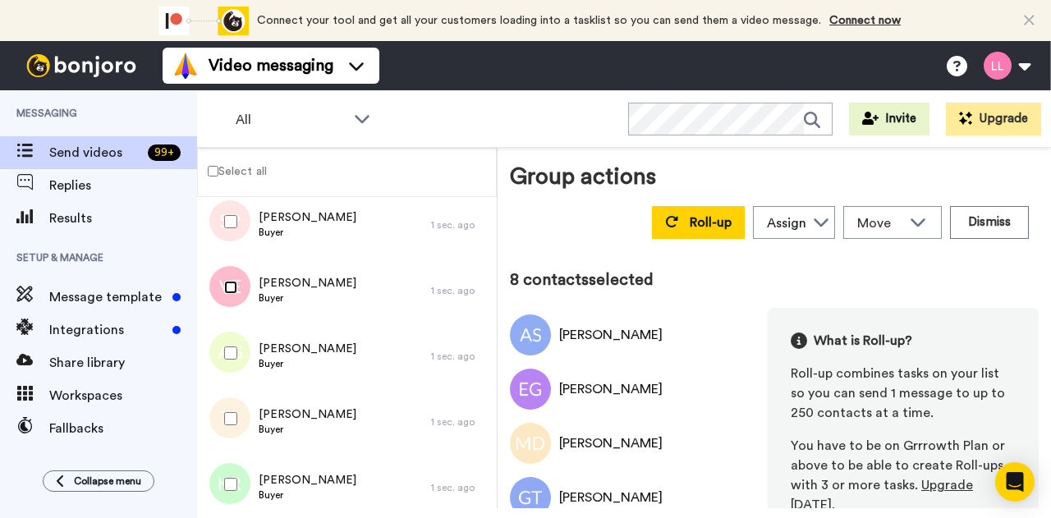
scroll to position [460, 0]
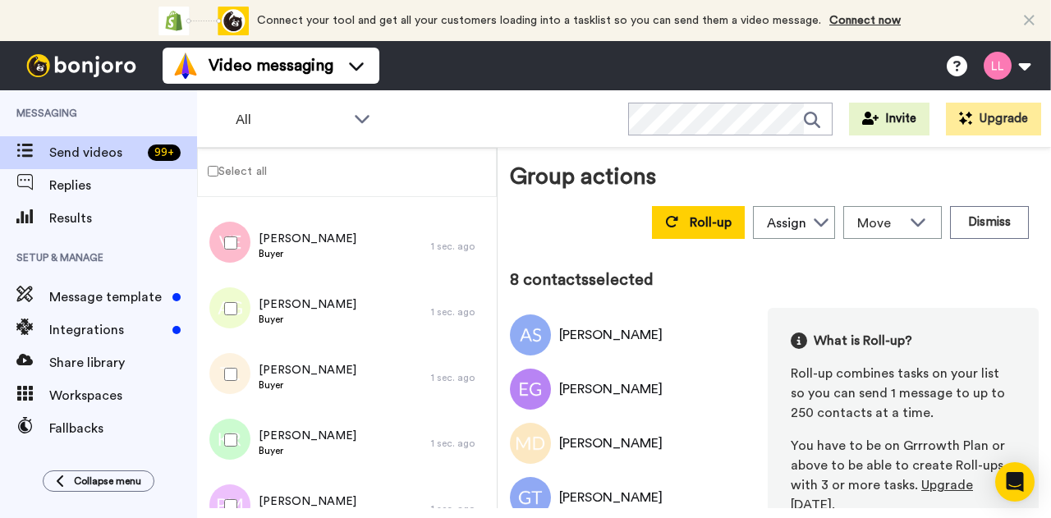
click at [238, 310] on div at bounding box center [227, 308] width 59 height 57
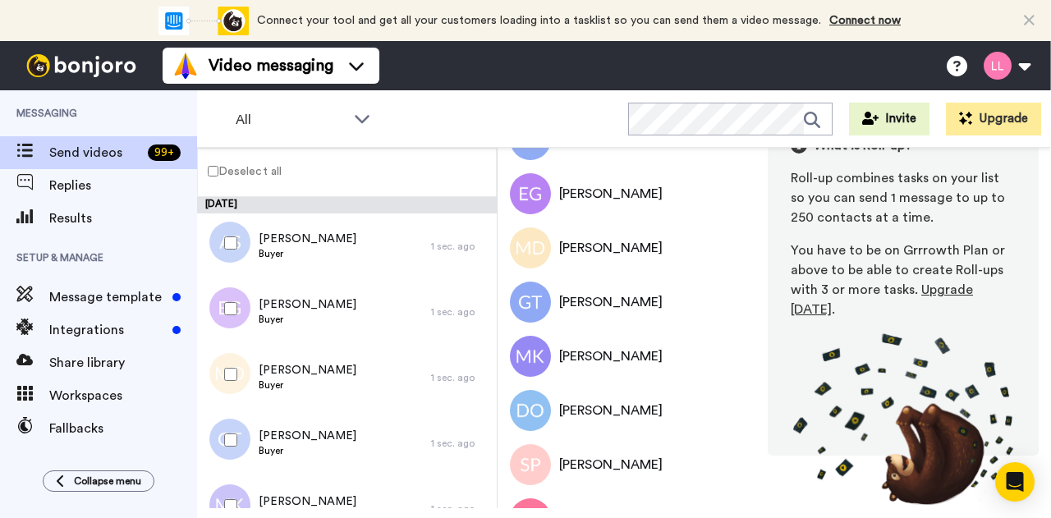
scroll to position [0, 0]
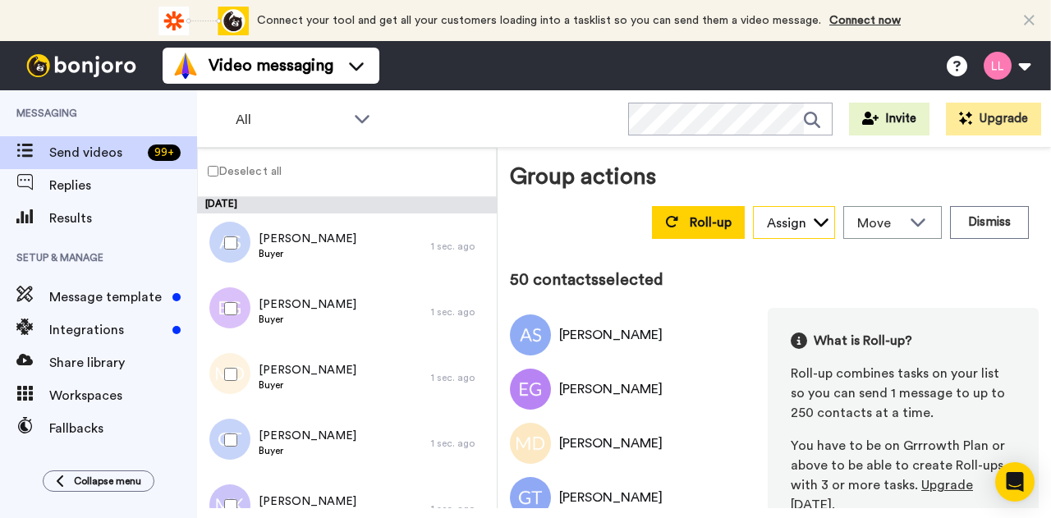
click at [795, 228] on div "Assign" at bounding box center [794, 223] width 80 height 33
click at [880, 222] on span "Move" at bounding box center [879, 223] width 44 height 20
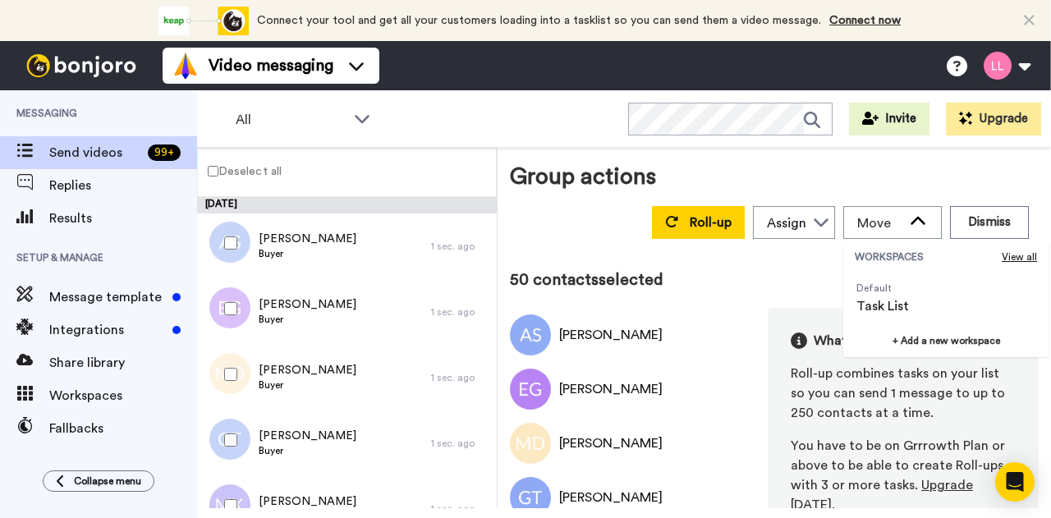
click at [801, 163] on div "Group actions Roll-up Assign Linda Lanier Move WORKSPACES View all Default Task…" at bounding box center [774, 202] width 529 height 85
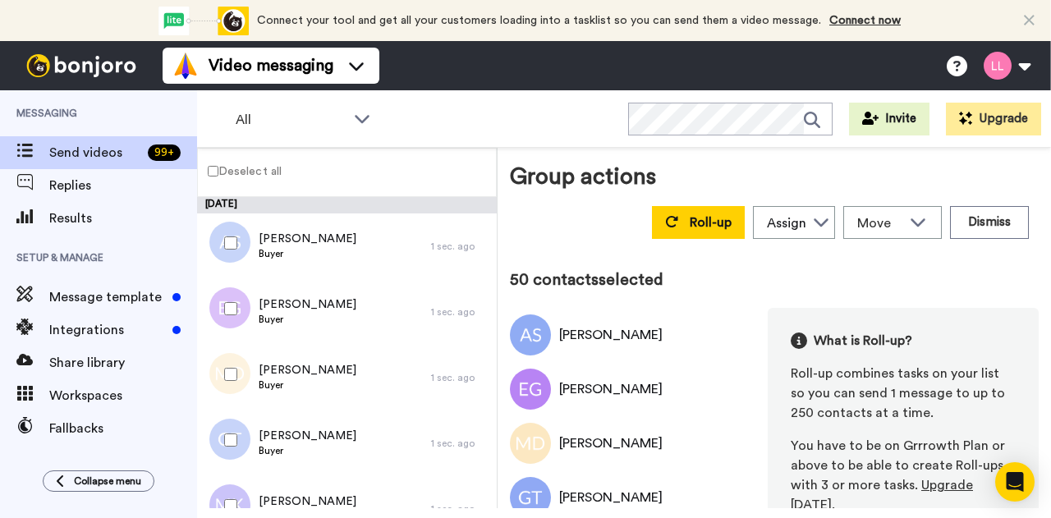
click at [493, 121] on div "All WORKSPACES View all All Default Task List + Add a new workspace Invite Upgr…" at bounding box center [624, 118] width 854 height 57
